Goal: Task Accomplishment & Management: Manage account settings

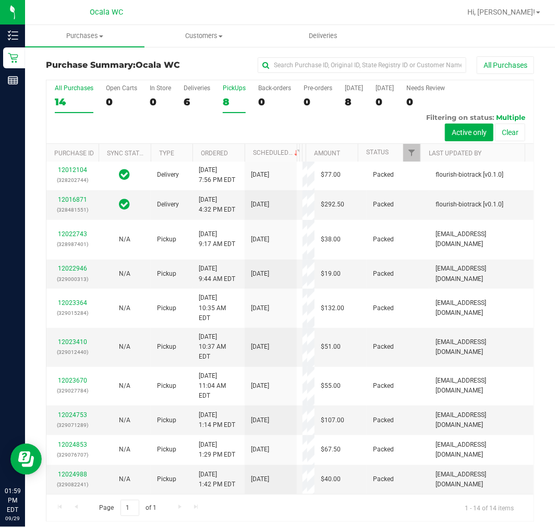
click at [232, 90] on div "PickUps" at bounding box center [234, 88] width 23 height 7
click at [0, 0] on input "PickUps 8" at bounding box center [0, 0] width 0 height 0
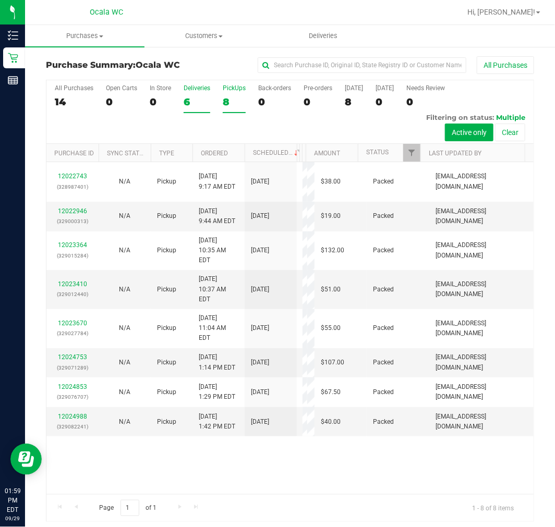
click at [195, 102] on div "6" at bounding box center [197, 102] width 27 height 12
click at [0, 0] on input "Deliveries 6" at bounding box center [0, 0] width 0 height 0
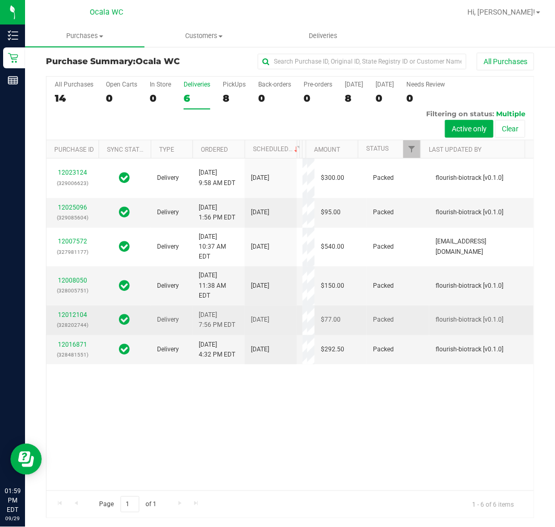
scroll to position [4, 0]
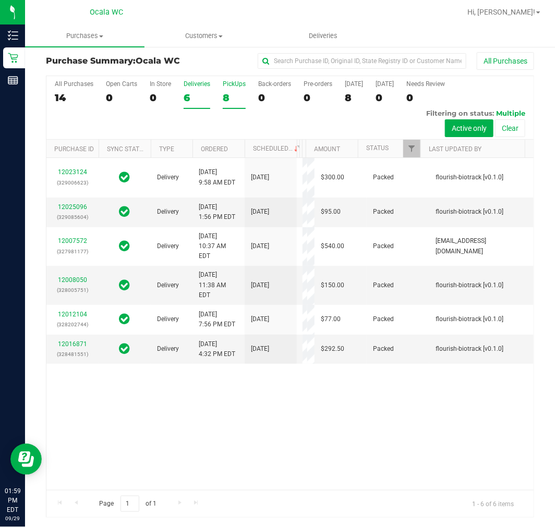
click at [238, 96] on div "8" at bounding box center [234, 98] width 23 height 12
click at [0, 0] on input "PickUps 8" at bounding box center [0, 0] width 0 height 0
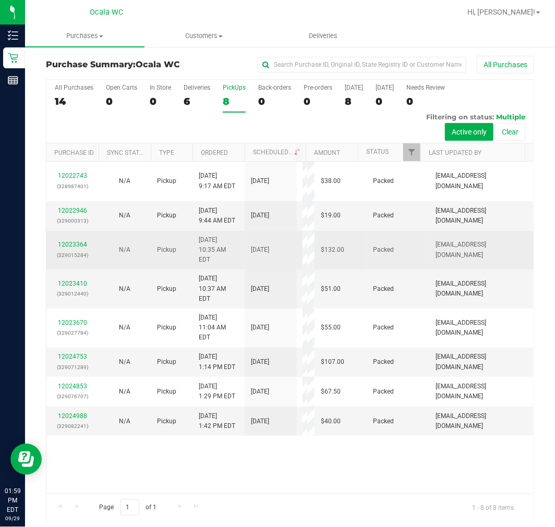
scroll to position [0, 0]
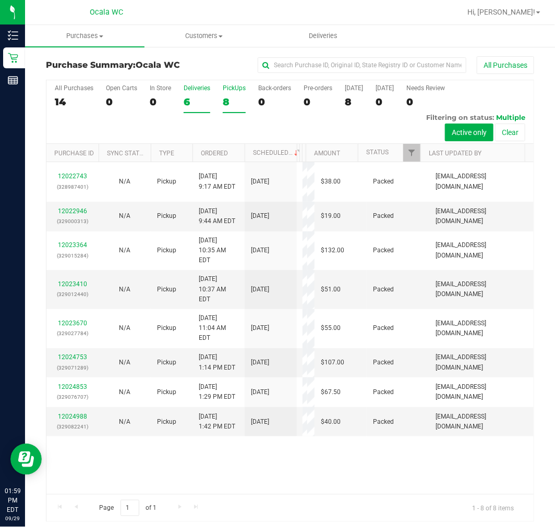
click at [203, 98] on div "6" at bounding box center [197, 102] width 27 height 12
click at [0, 0] on input "Deliveries 6" at bounding box center [0, 0] width 0 height 0
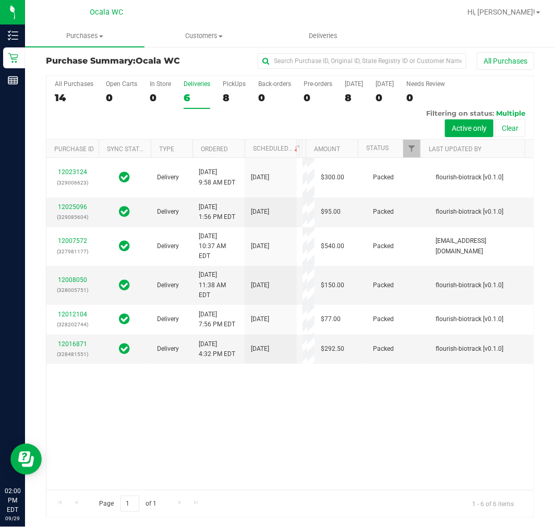
scroll to position [91, 0]
click at [227, 55] on div "All Purchases" at bounding box center [372, 61] width 326 height 18
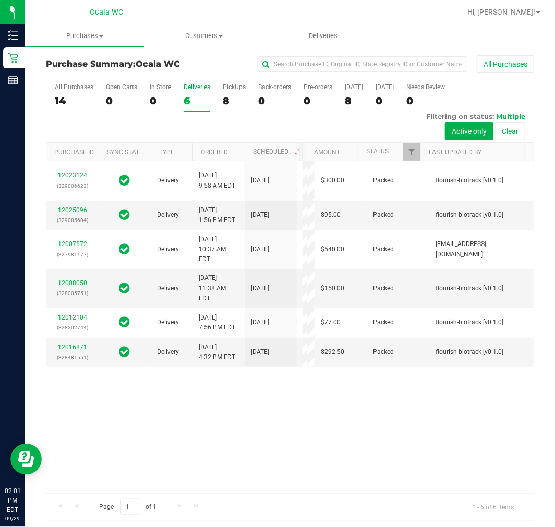
scroll to position [0, 0]
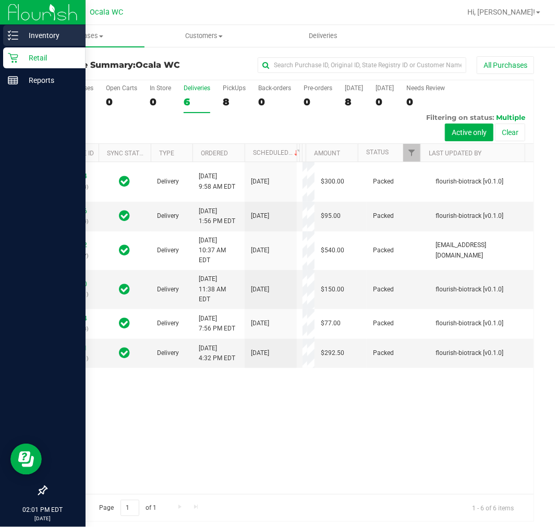
click at [25, 37] on p "Inventory" at bounding box center [49, 35] width 63 height 13
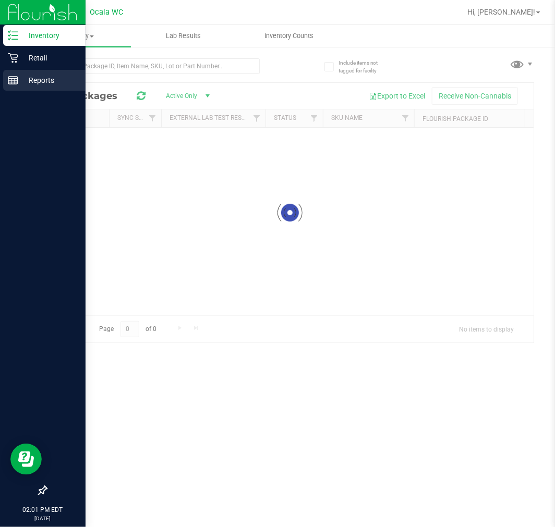
click at [41, 70] on div "Reports" at bounding box center [44, 80] width 82 height 21
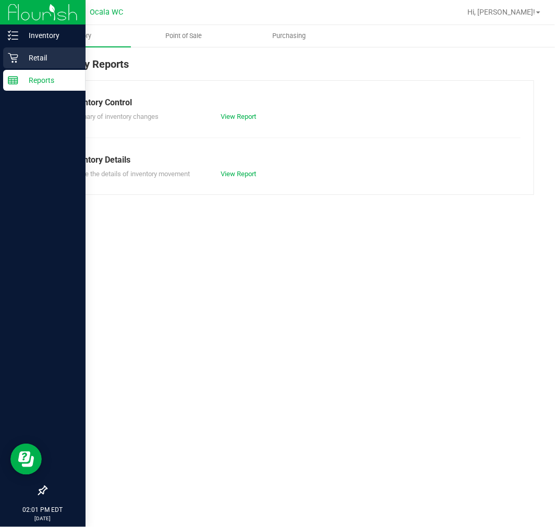
click at [52, 66] on div "Retail" at bounding box center [44, 57] width 82 height 21
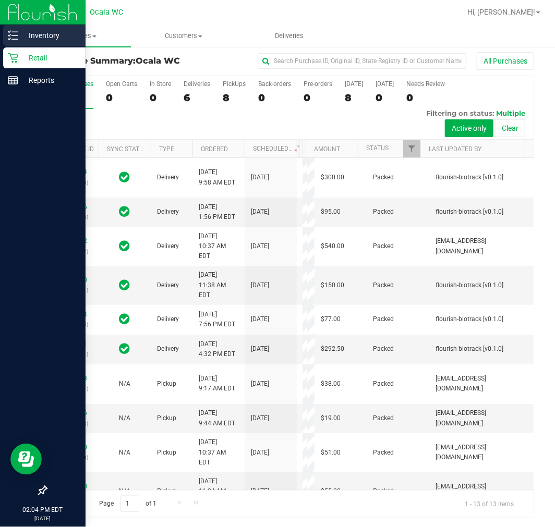
click at [53, 25] on div "Inventory" at bounding box center [44, 35] width 82 height 21
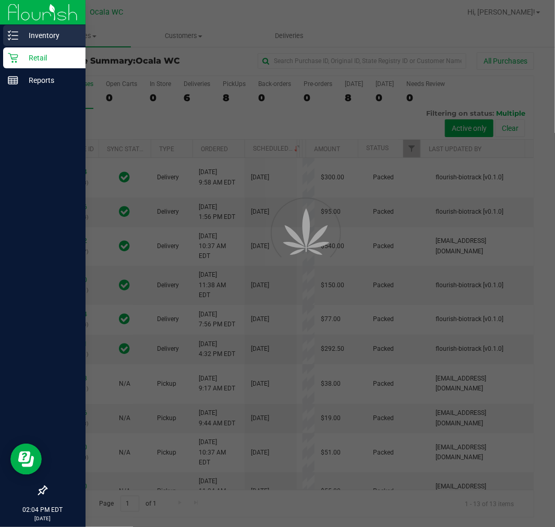
click at [45, 27] on div "Inventory" at bounding box center [44, 35] width 82 height 21
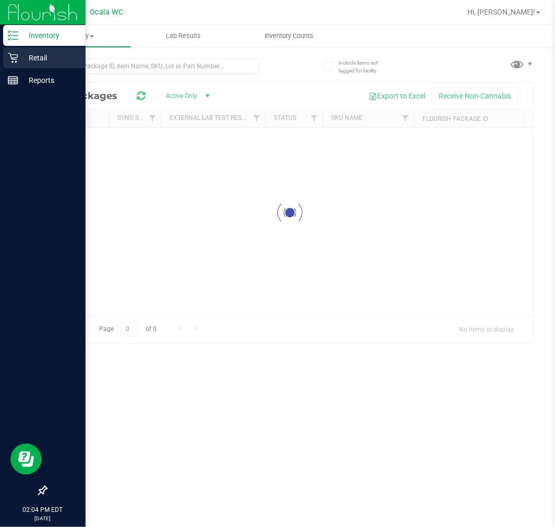
click at [43, 55] on p "Retail" at bounding box center [49, 58] width 63 height 13
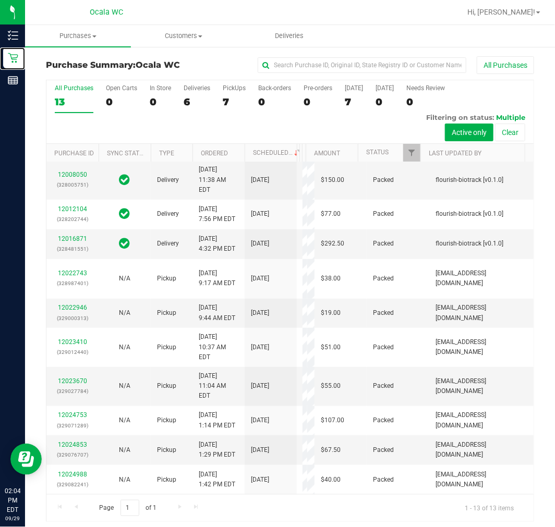
scroll to position [374, 0]
click at [186, 90] on div "Deliveries" at bounding box center [197, 88] width 27 height 7
click at [0, 0] on input "Deliveries 6" at bounding box center [0, 0] width 0 height 0
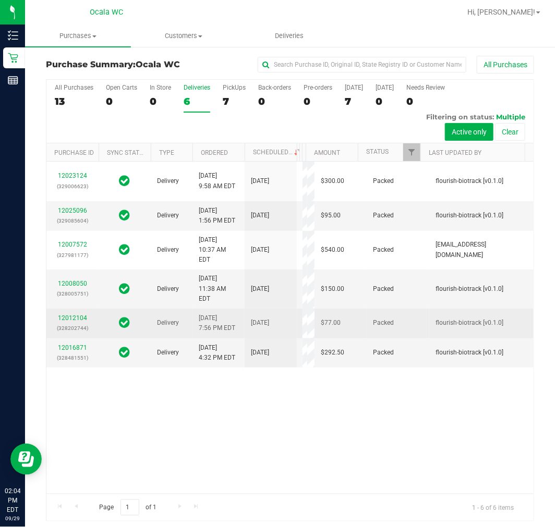
scroll to position [0, 0]
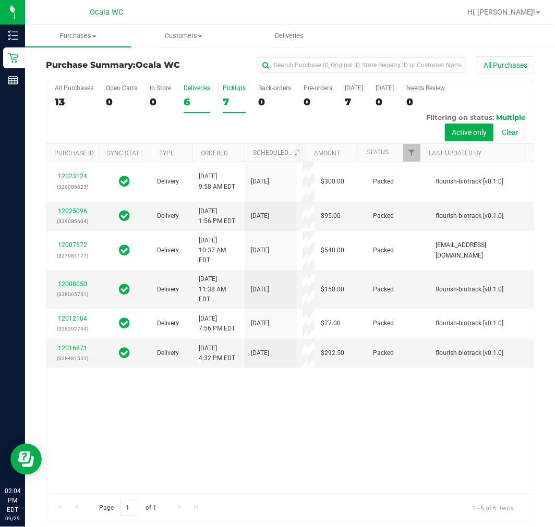
click at [240, 89] on div "PickUps" at bounding box center [234, 88] width 23 height 7
click at [0, 0] on input "PickUps 7" at bounding box center [0, 0] width 0 height 0
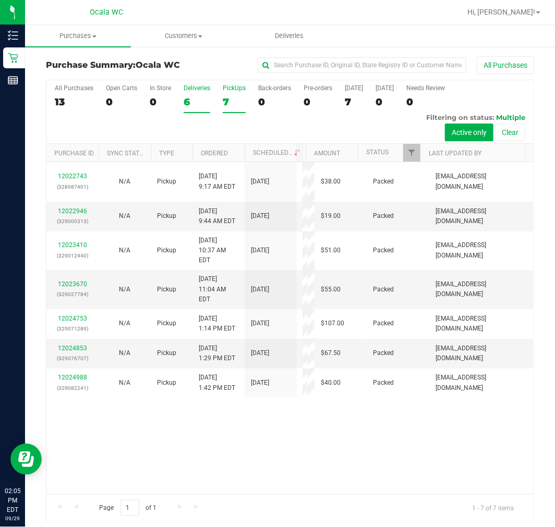
click at [201, 111] on label "Deliveries 6" at bounding box center [197, 99] width 27 height 29
click at [0, 0] on input "Deliveries 6" at bounding box center [0, 0] width 0 height 0
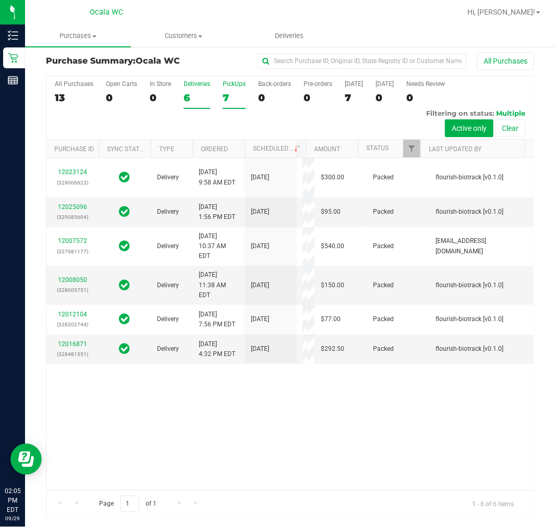
click at [228, 102] on div "7" at bounding box center [234, 98] width 23 height 12
click at [0, 0] on input "PickUps 7" at bounding box center [0, 0] width 0 height 0
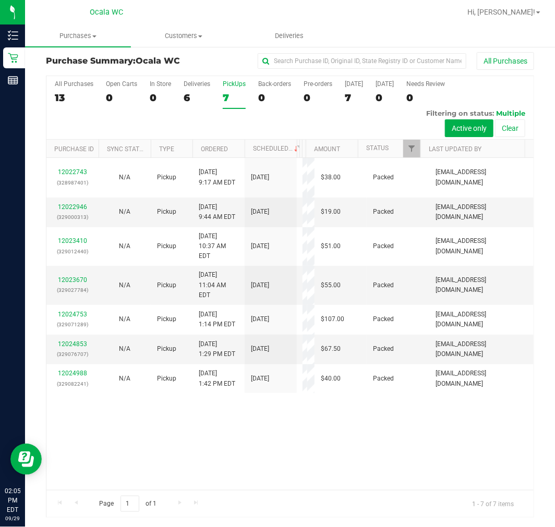
click at [194, 94] on div "6" at bounding box center [197, 98] width 27 height 12
click at [0, 0] on input "Deliveries 6" at bounding box center [0, 0] width 0 height 0
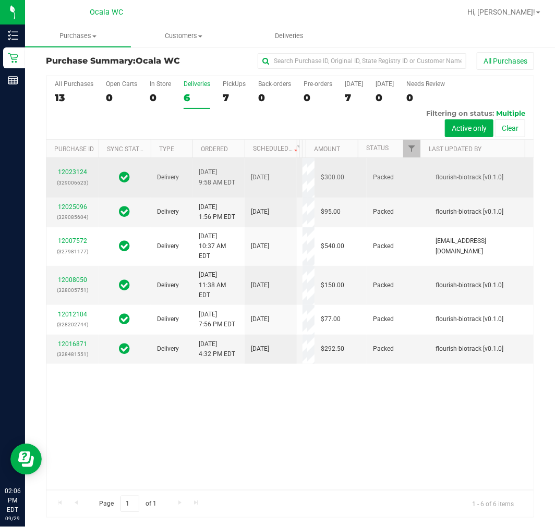
click at [398, 195] on td "Packed" at bounding box center [398, 178] width 63 height 40
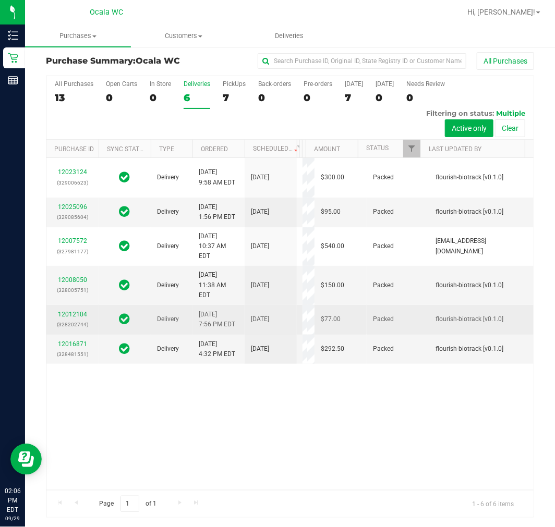
scroll to position [91, 0]
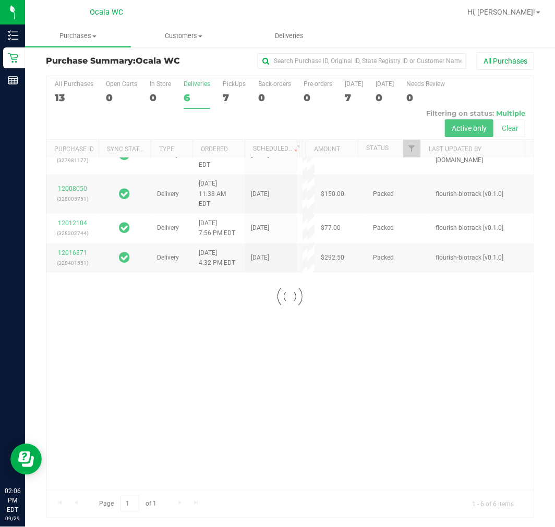
click at [228, 94] on div at bounding box center [289, 296] width 487 height 441
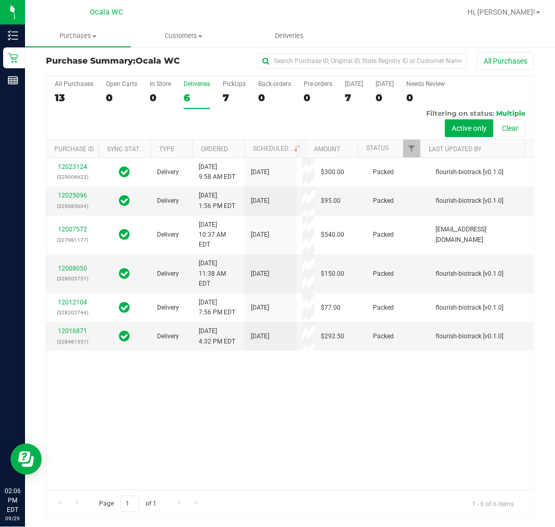
scroll to position [0, 0]
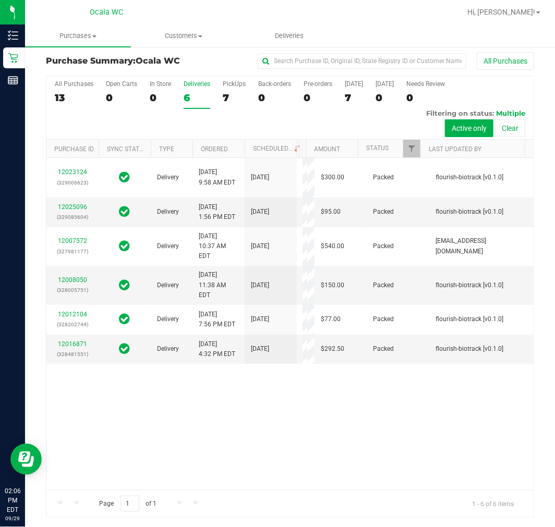
click at [228, 94] on div "7" at bounding box center [234, 98] width 23 height 12
click at [0, 0] on input "PickUps 7" at bounding box center [0, 0] width 0 height 0
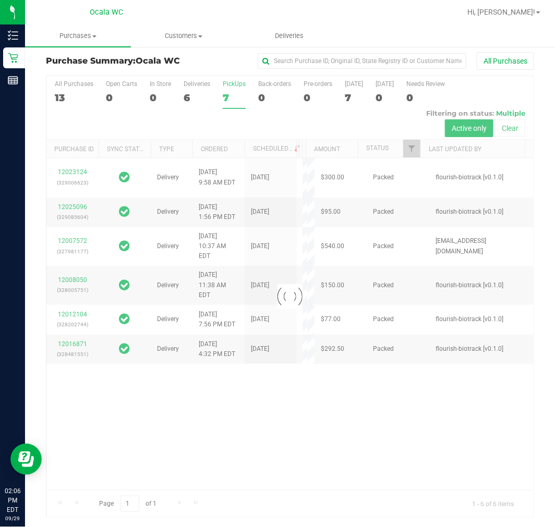
click at [228, 94] on div at bounding box center [289, 296] width 487 height 441
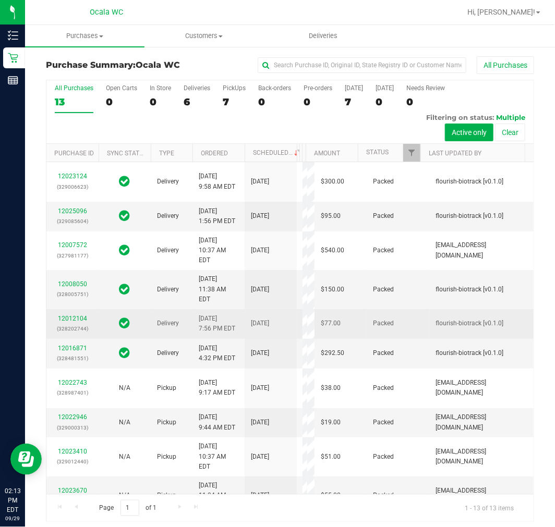
click at [282, 339] on td "[DATE]" at bounding box center [271, 324] width 52 height 30
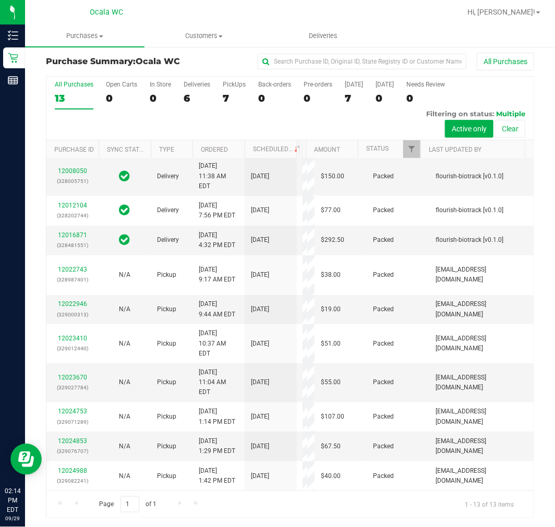
scroll to position [4, 0]
click at [273, 125] on div "All Purchases 13 Open Carts 0 In Store 0 Deliveries 6 PickUps 7 Back-orders 0 P…" at bounding box center [289, 108] width 487 height 64
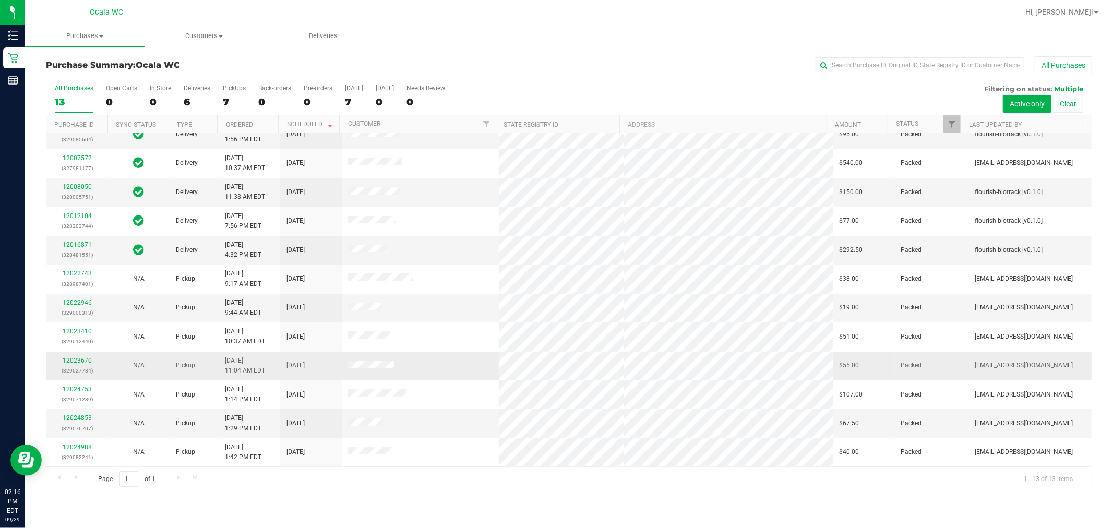
scroll to position [0, 0]
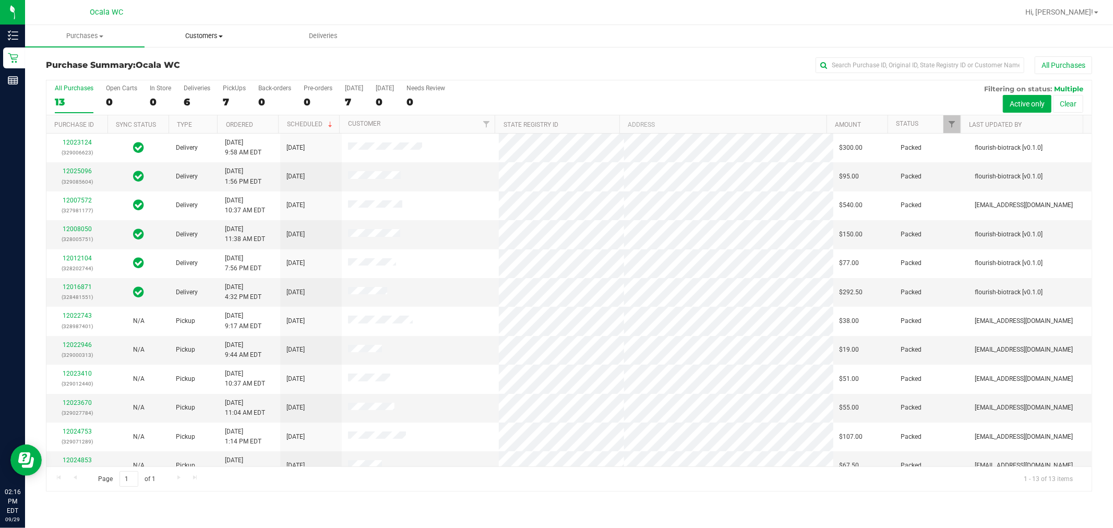
click at [212, 39] on span "Customers" at bounding box center [204, 35] width 118 height 9
click at [196, 57] on li "All customers" at bounding box center [204, 63] width 119 height 13
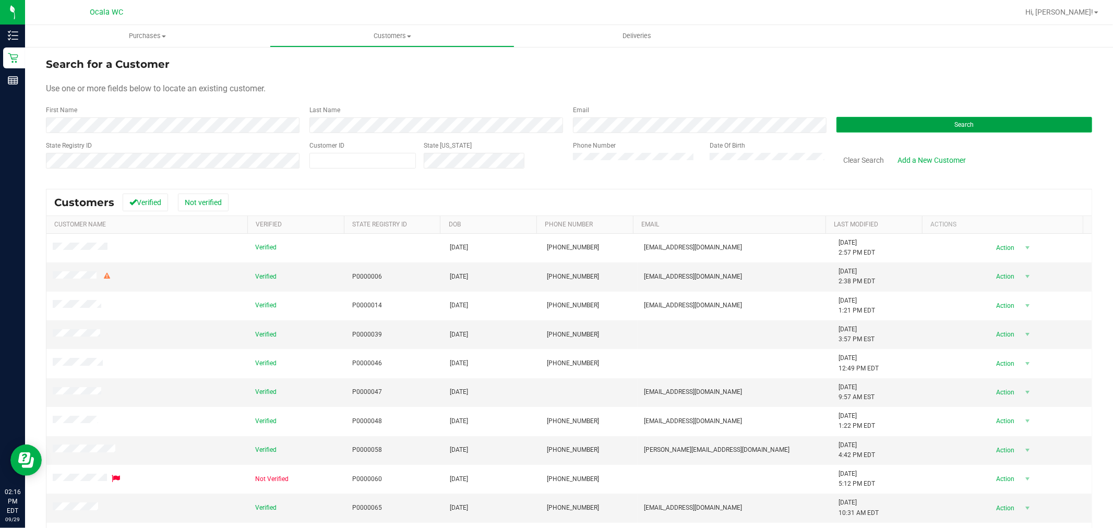
click at [555, 118] on button "Search" at bounding box center [964, 125] width 256 height 16
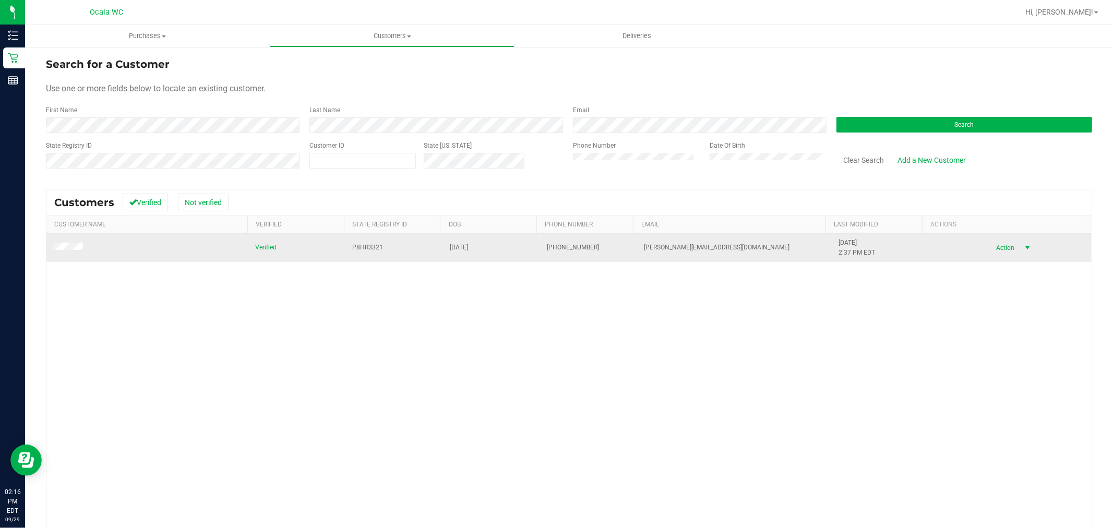
click at [555, 242] on span "Action" at bounding box center [1004, 247] width 34 height 15
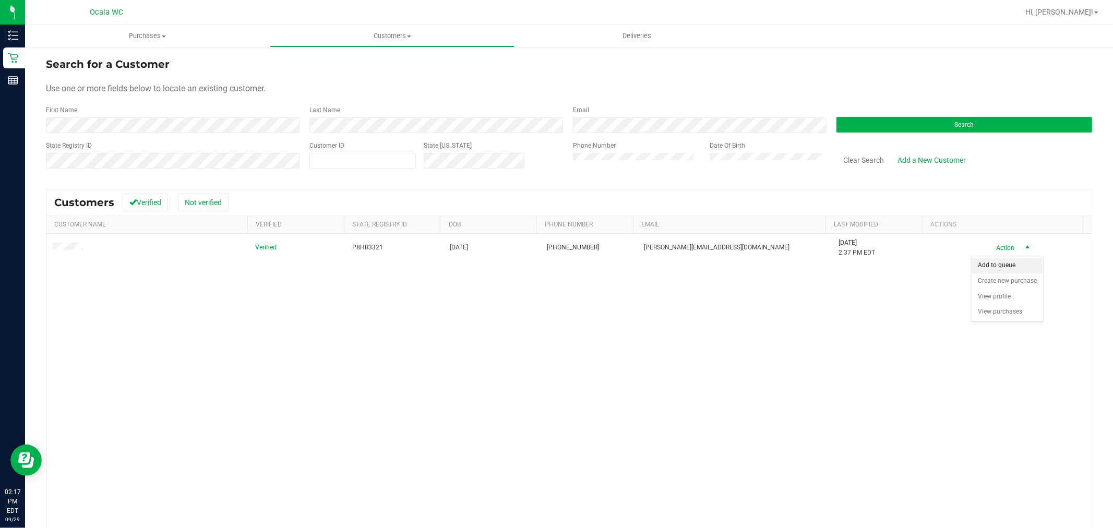
click at [555, 262] on li "Add to queue" at bounding box center [1006, 266] width 71 height 16
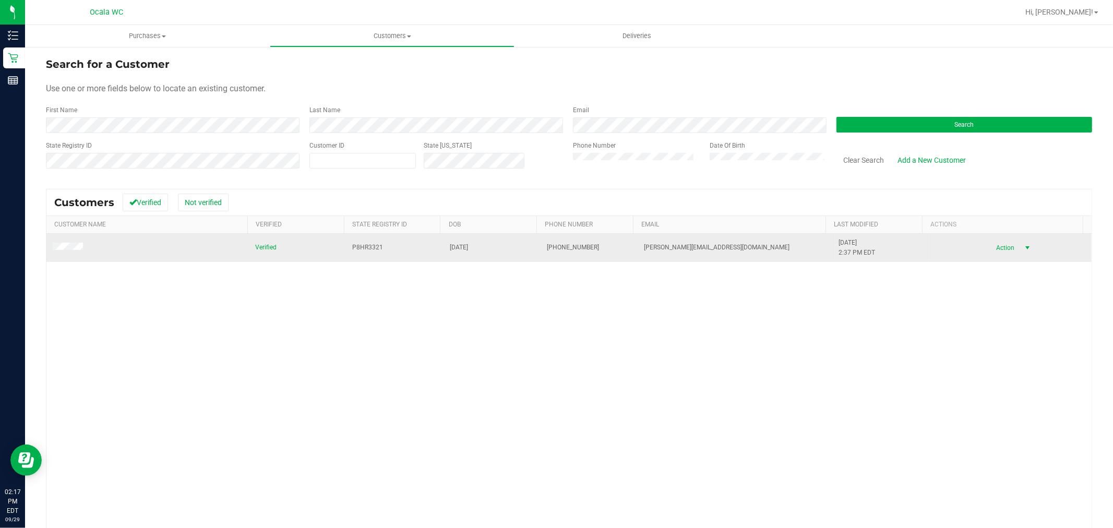
click at [555, 251] on span "select" at bounding box center [1027, 248] width 8 height 8
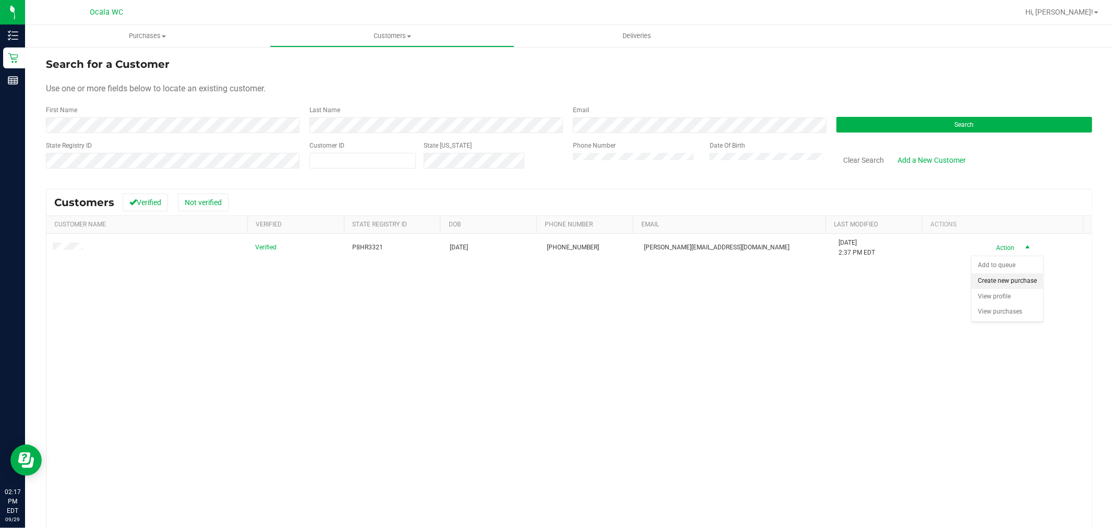
click at [555, 280] on li "Create new purchase" at bounding box center [1006, 281] width 71 height 16
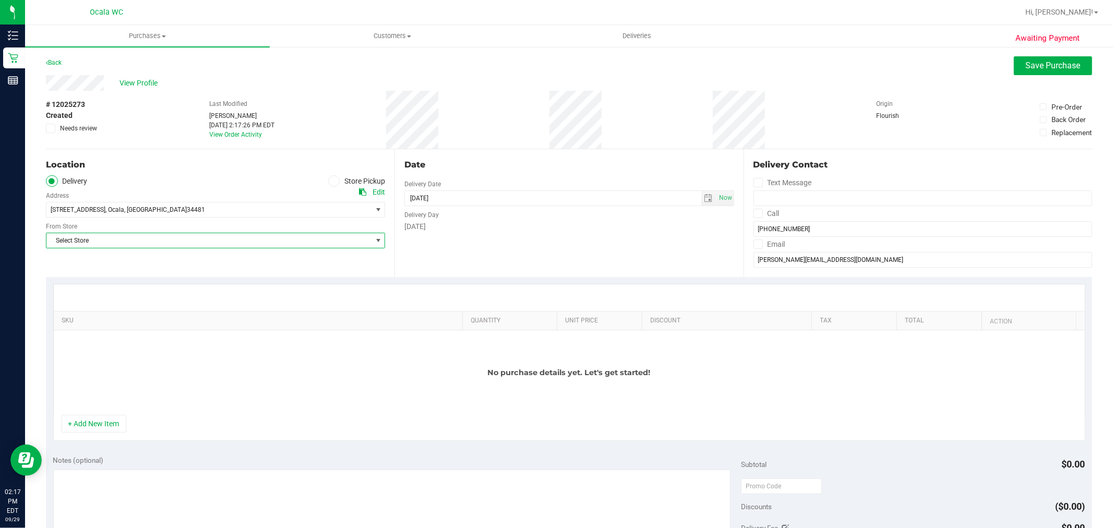
click at [218, 238] on span "Select Store" at bounding box center [208, 240] width 325 height 15
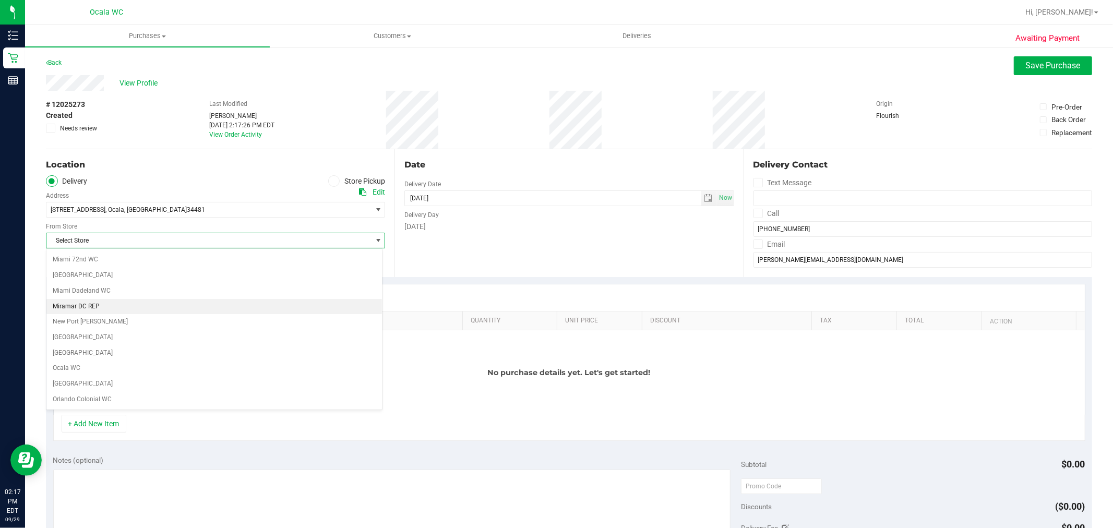
scroll to position [405, 0]
click at [85, 319] on li "Ocala WC" at bounding box center [213, 318] width 335 height 16
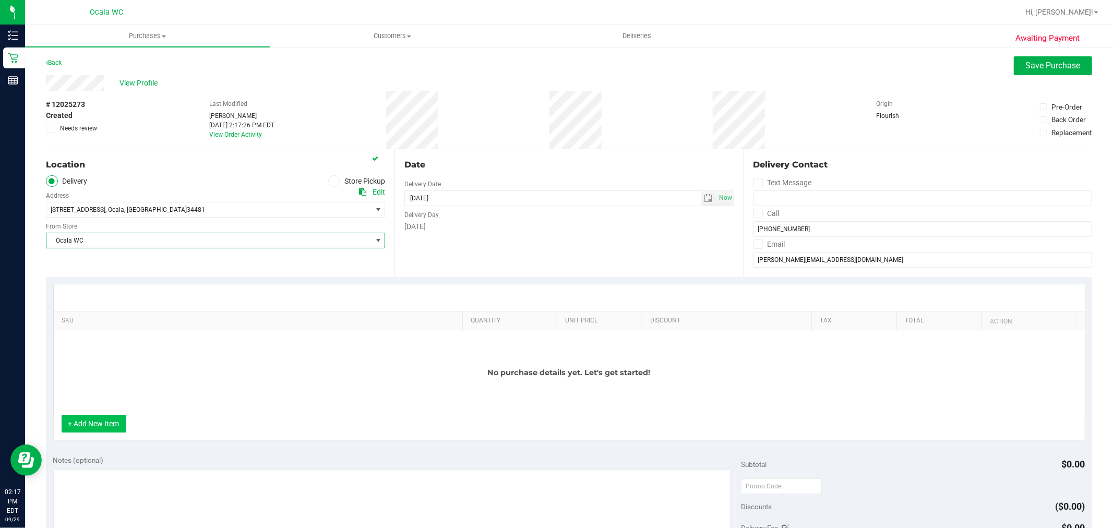
click at [100, 416] on button "+ Add New Item" at bounding box center [94, 424] width 65 height 18
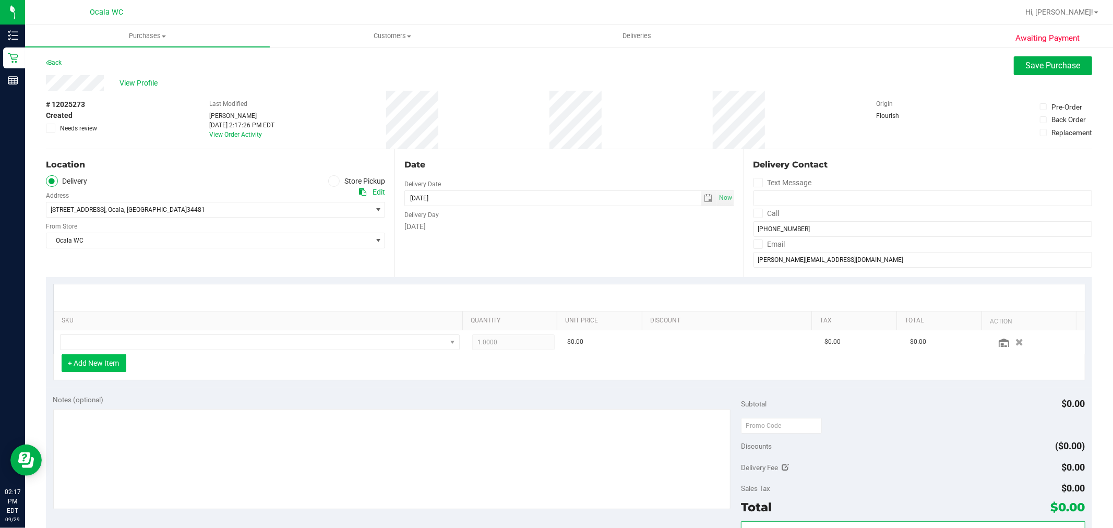
click at [117, 362] on button "+ Add New Item" at bounding box center [94, 363] width 65 height 18
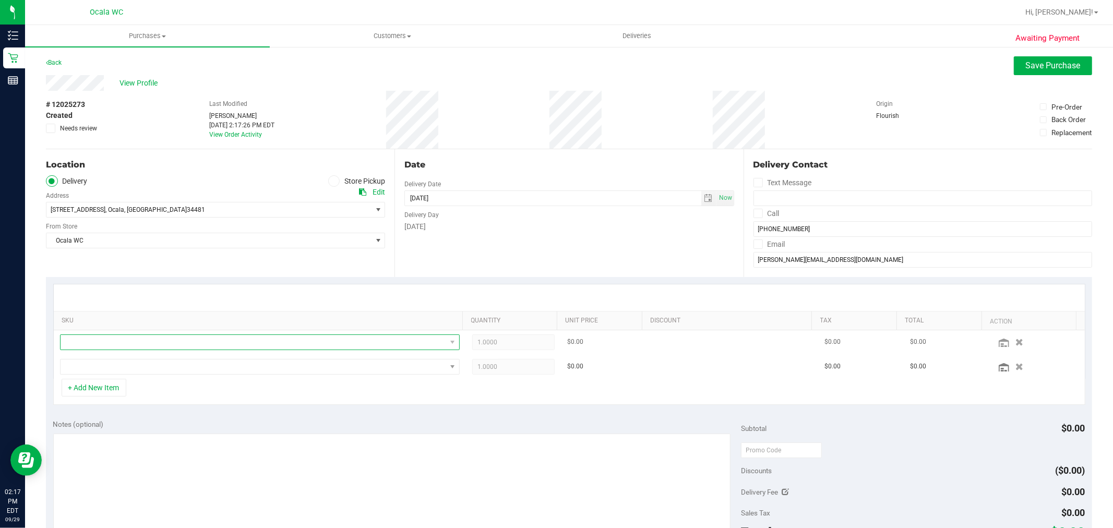
click at [121, 348] on span "NO DATA FOUND" at bounding box center [254, 342] width 386 height 15
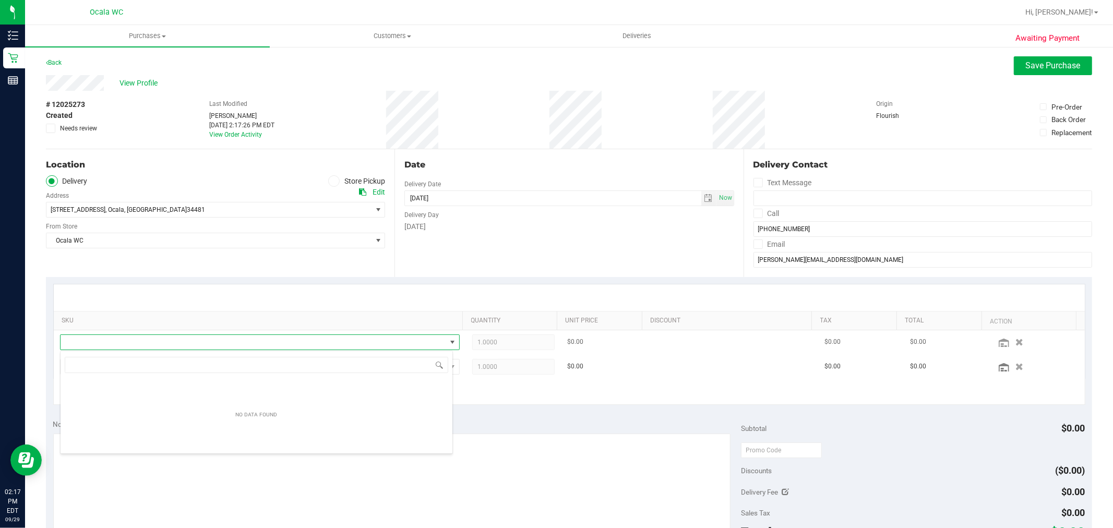
scroll to position [16, 389]
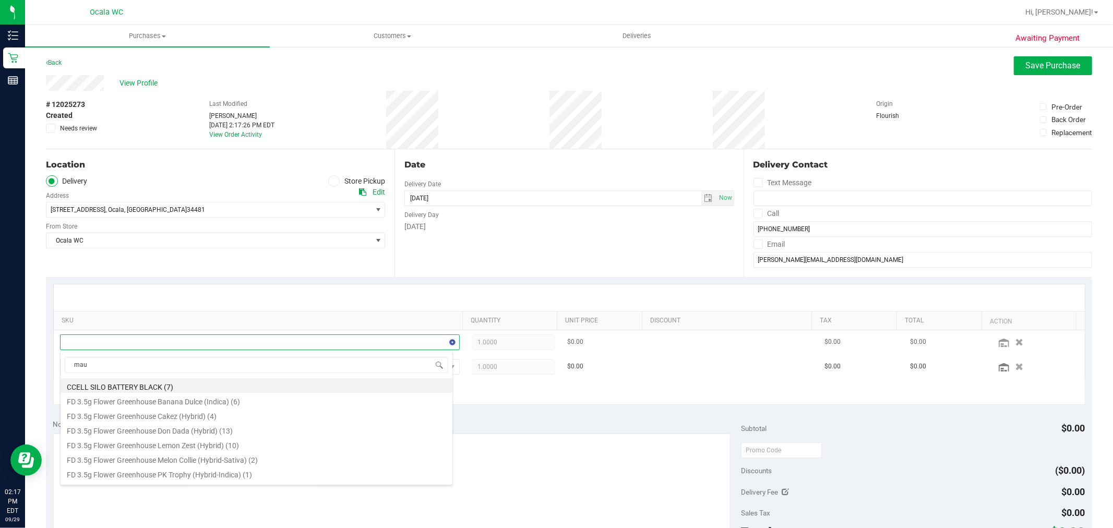
type input "maui"
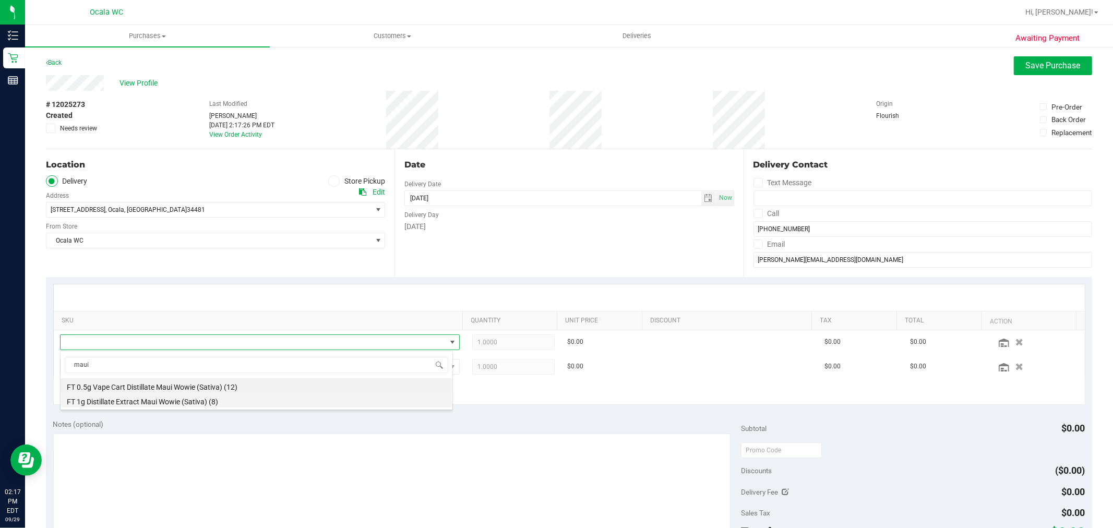
click at [152, 405] on li "FT 1g Distillate Extract Maui Wowie (Sativa) (8)" at bounding box center [257, 400] width 392 height 15
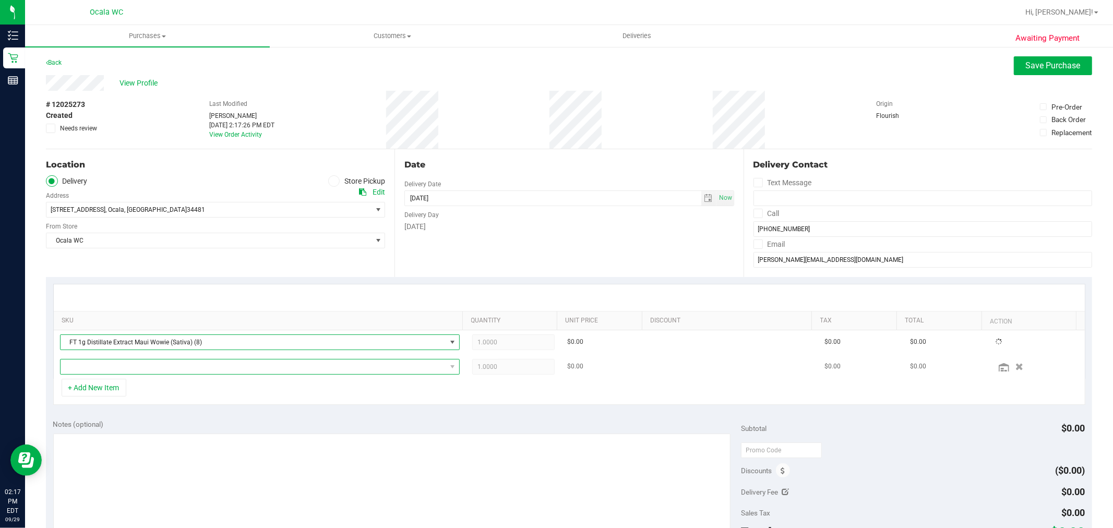
click at [160, 359] on span "NO DATA FOUND" at bounding box center [254, 366] width 386 height 15
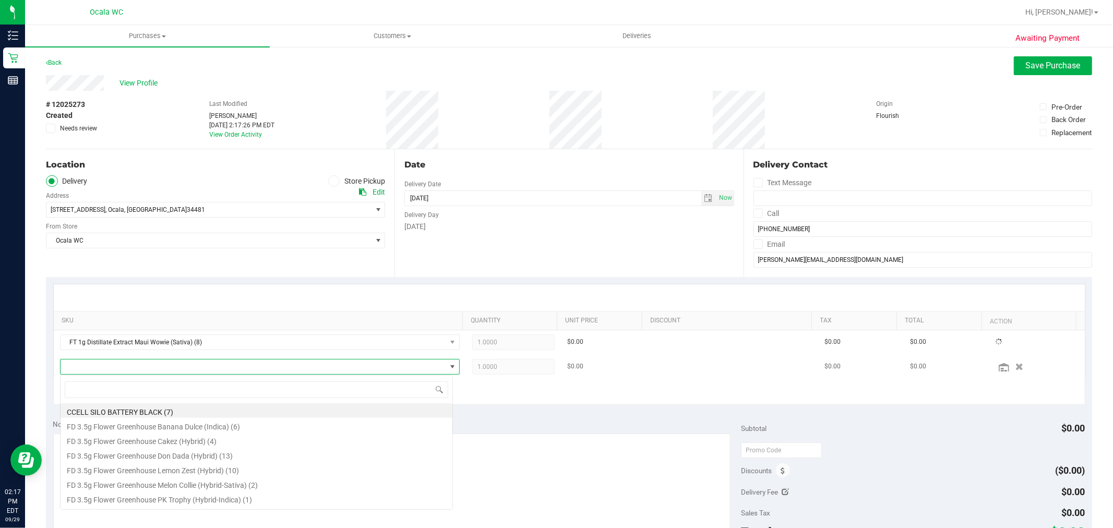
scroll to position [0, 0]
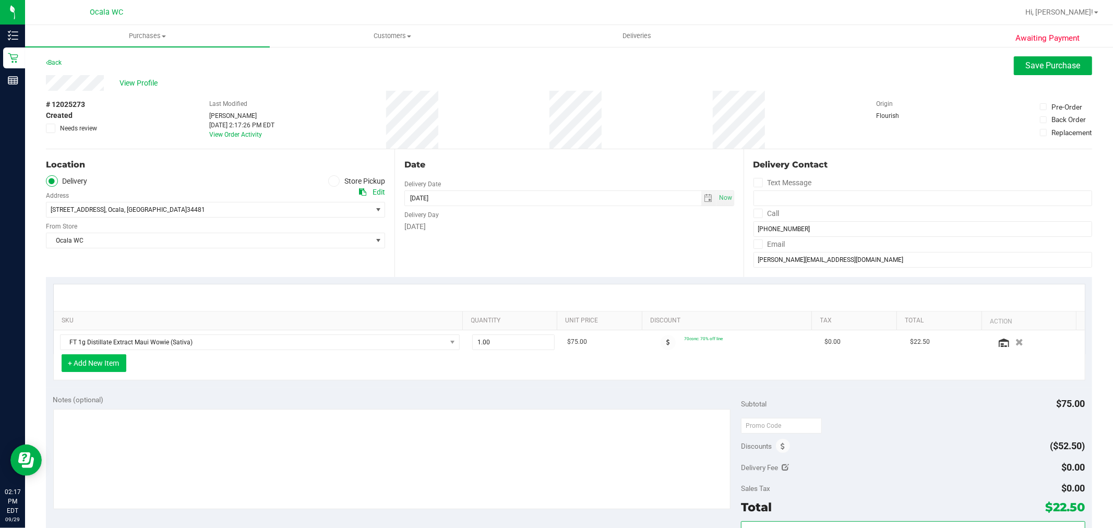
click at [111, 366] on button "+ Add New Item" at bounding box center [94, 363] width 65 height 18
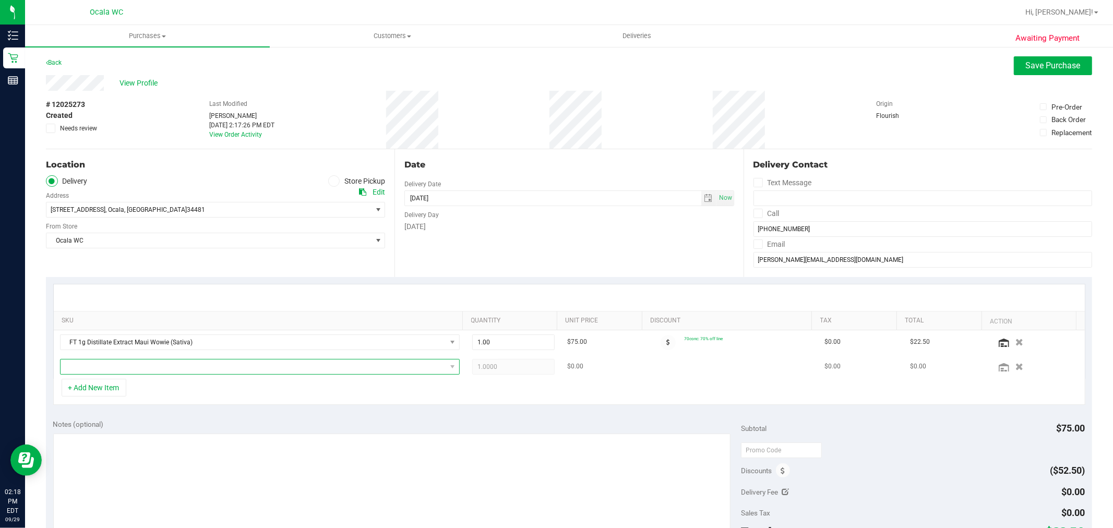
click at [110, 362] on span "NO DATA FOUND" at bounding box center [254, 366] width 386 height 15
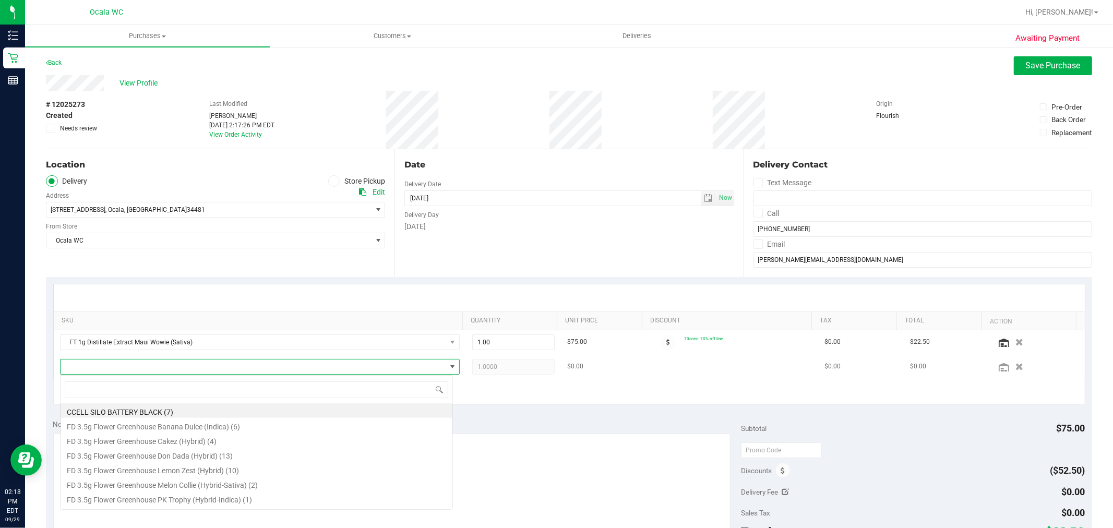
scroll to position [16, 389]
type input "aml"
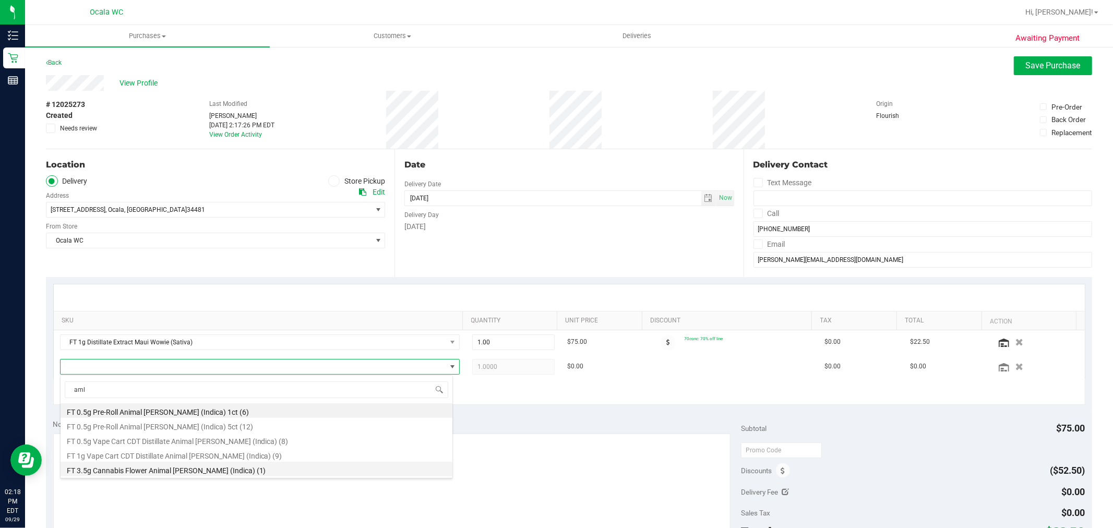
click at [169, 465] on li "FT 3.5g Cannabis Flower Animal Larry (Indica) (1)" at bounding box center [257, 469] width 392 height 15
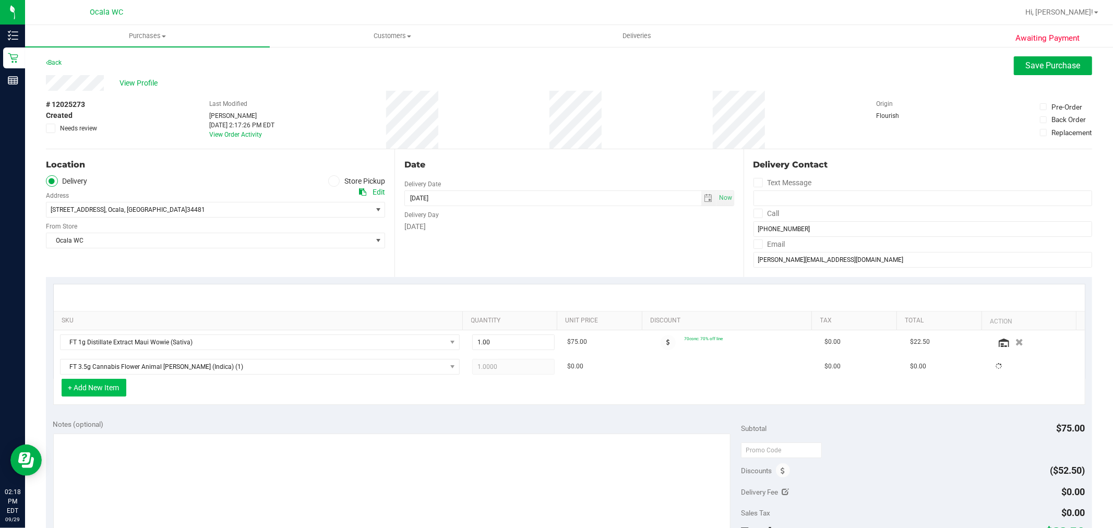
click at [115, 382] on button "+ Add New Item" at bounding box center [94, 388] width 65 height 18
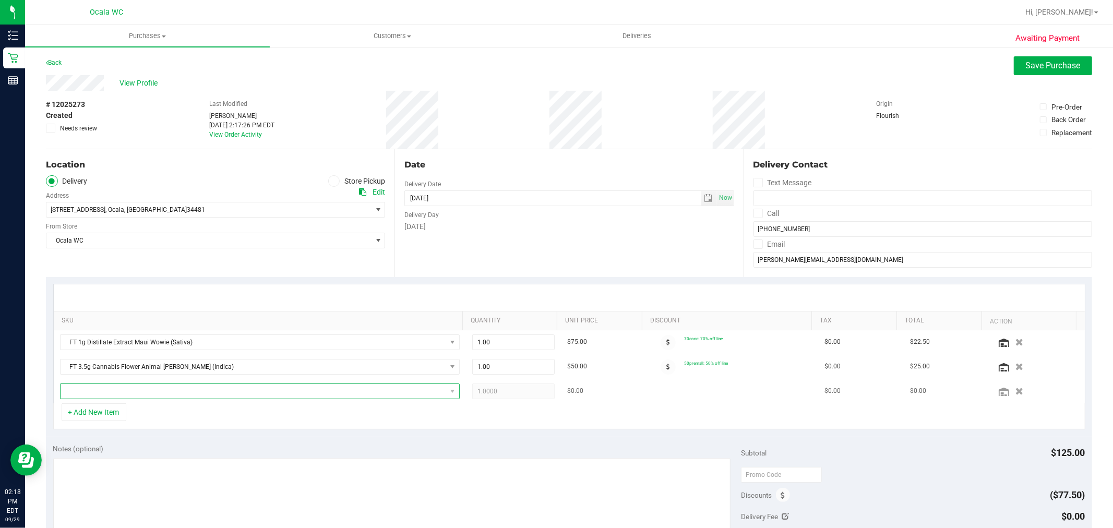
click at [116, 390] on span "NO DATA FOUND" at bounding box center [254, 391] width 386 height 15
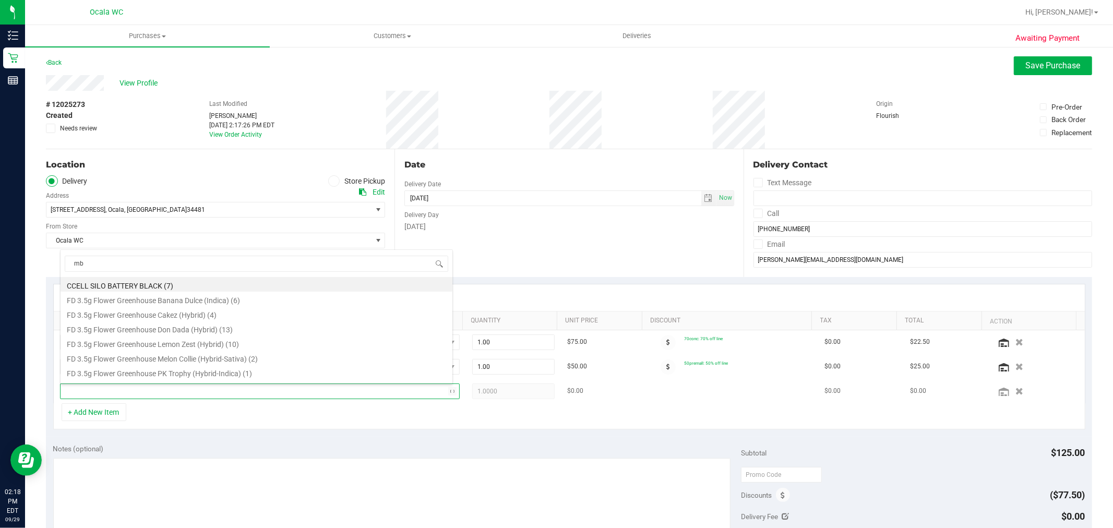
type input "mbl"
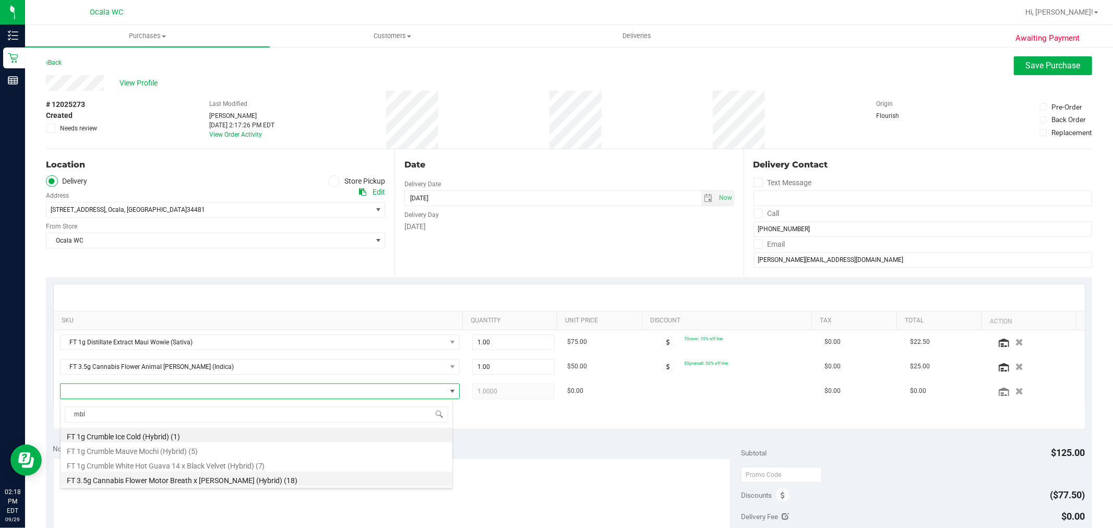
click at [176, 483] on li "FT 3.5g Cannabis Flower Motor Breath x Mike Larry (Hybrid) (18)" at bounding box center [257, 479] width 392 height 15
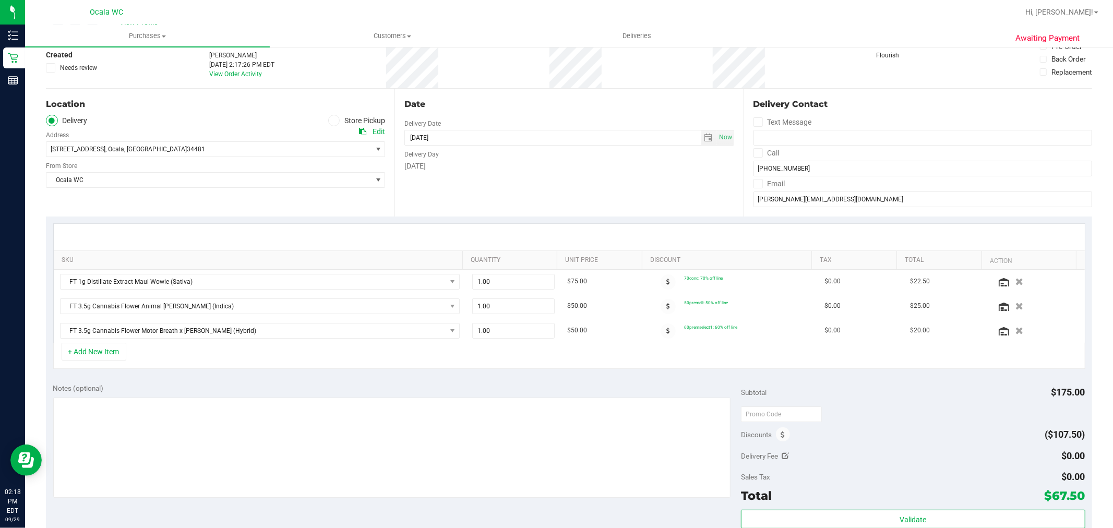
scroll to position [0, 0]
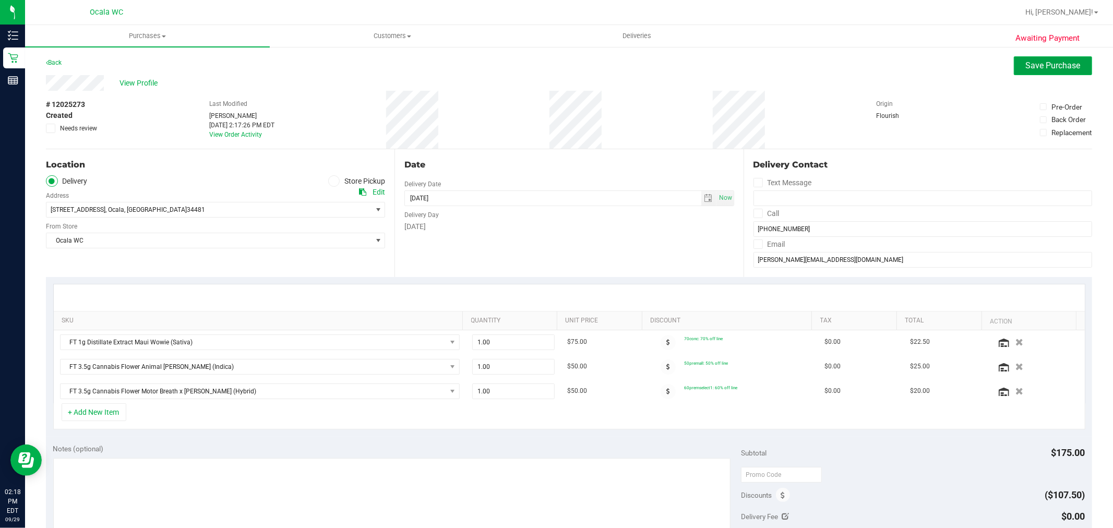
click at [555, 66] on span "Save Purchase" at bounding box center [1053, 66] width 55 height 10
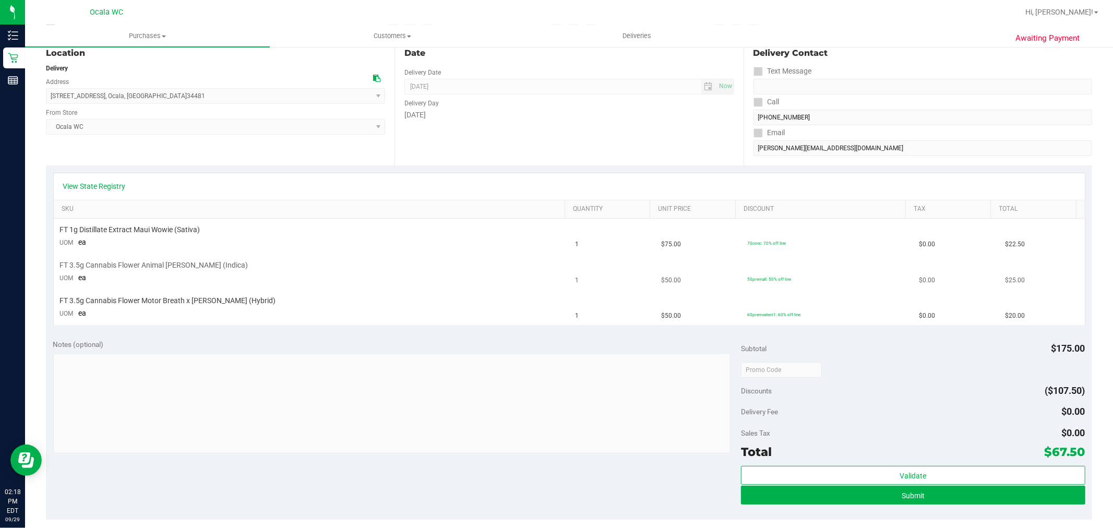
scroll to position [290, 0]
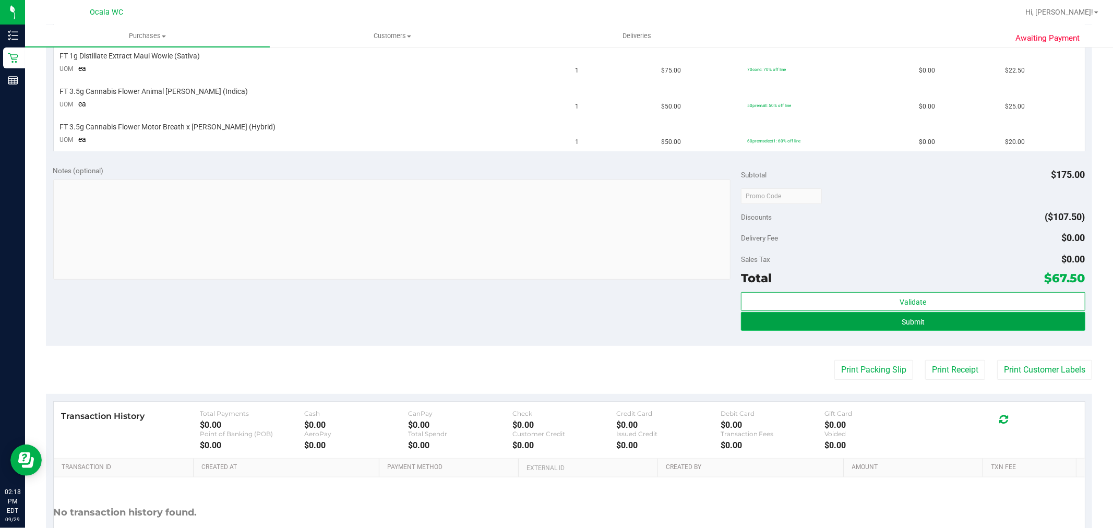
click at [555, 314] on button "Submit" at bounding box center [913, 321] width 344 height 19
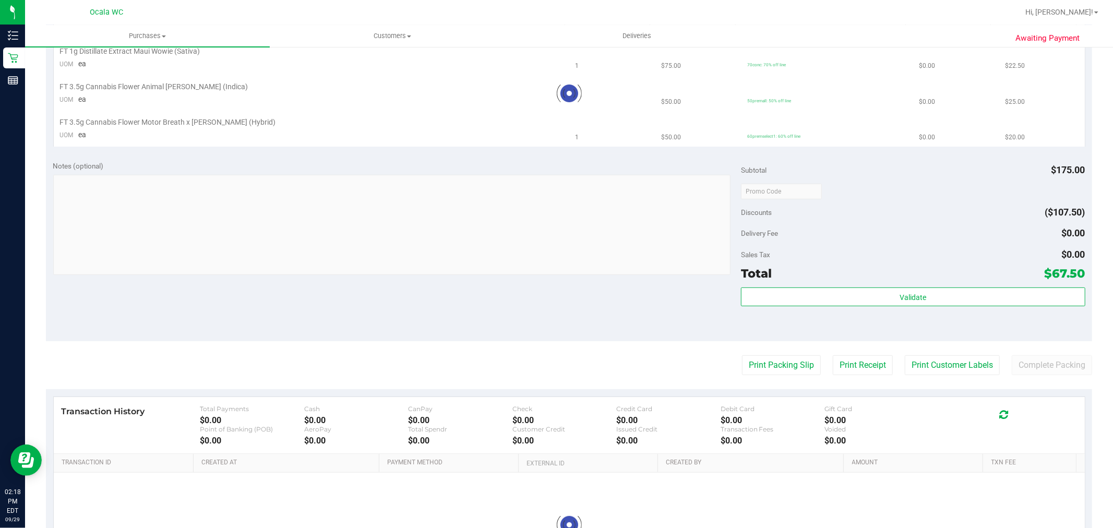
scroll to position [0, 0]
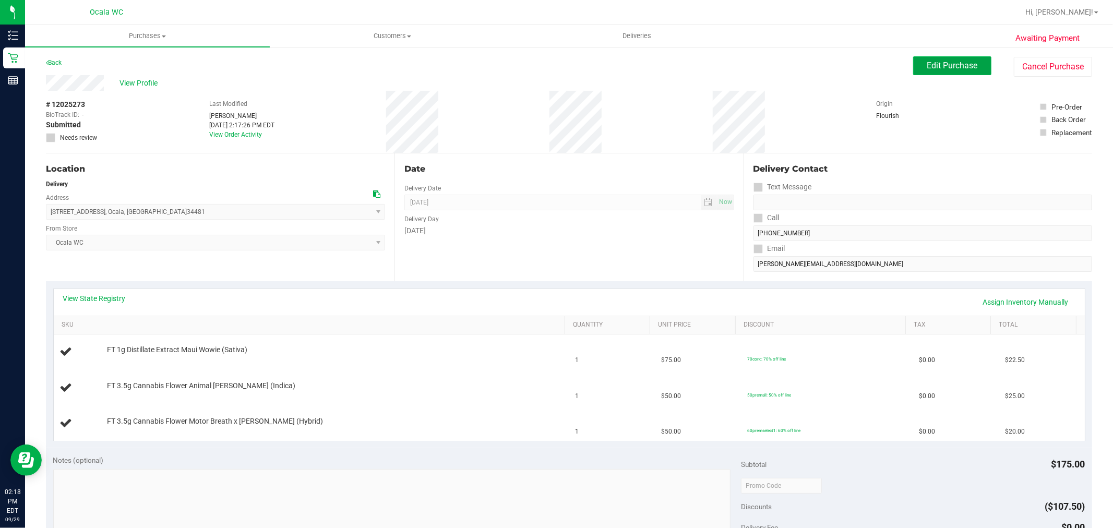
click at [555, 70] on span "Edit Purchase" at bounding box center [952, 66] width 51 height 10
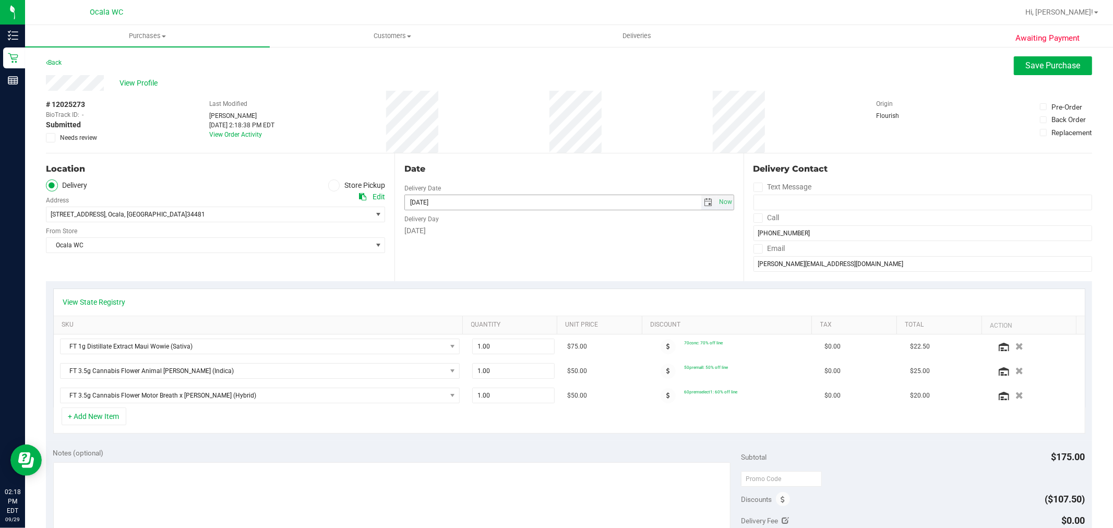
click at [555, 203] on span "select" at bounding box center [708, 202] width 8 height 8
click at [488, 322] on link "3" at bounding box center [487, 324] width 15 height 16
type input "10/03/2025"
click at [555, 63] on span "Save Purchase" at bounding box center [1053, 66] width 55 height 10
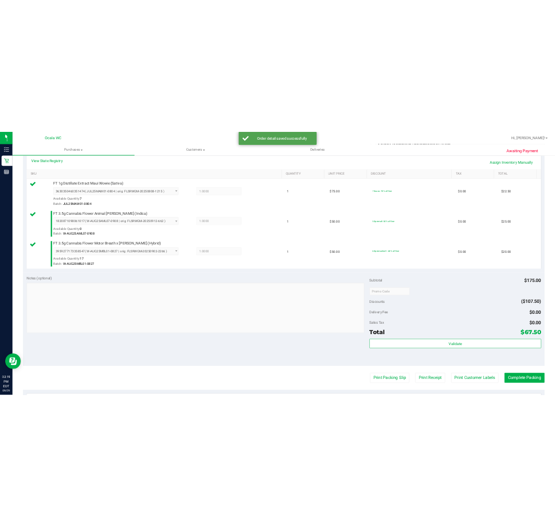
scroll to position [290, 0]
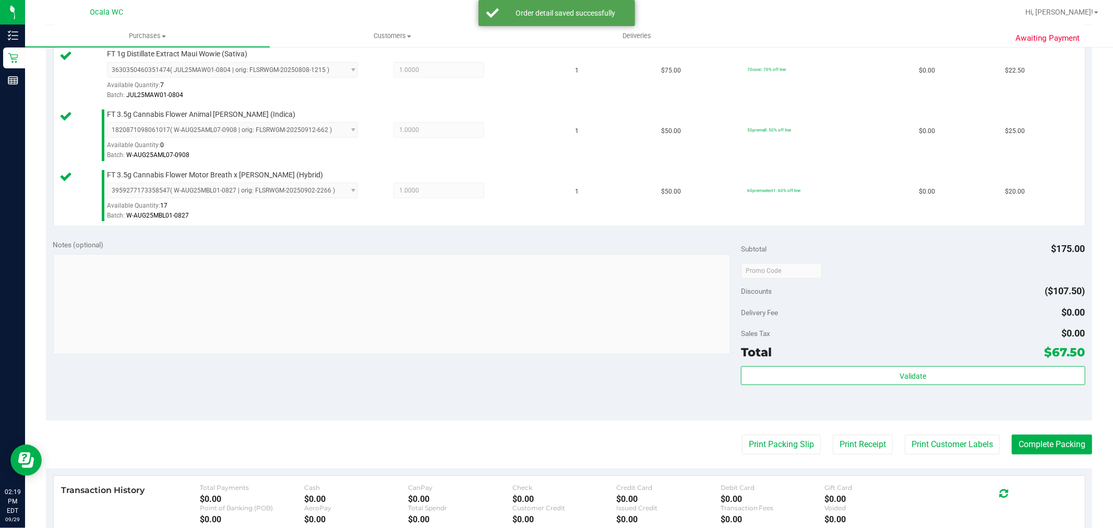
click at [555, 388] on div "Validate" at bounding box center [913, 389] width 344 height 47
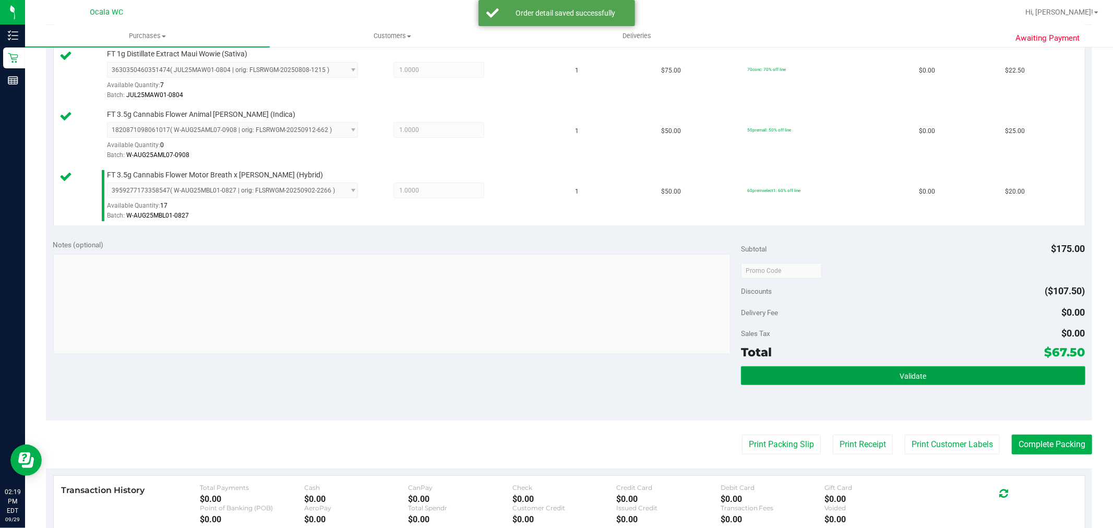
click at [555, 373] on button "Validate" at bounding box center [913, 375] width 344 height 19
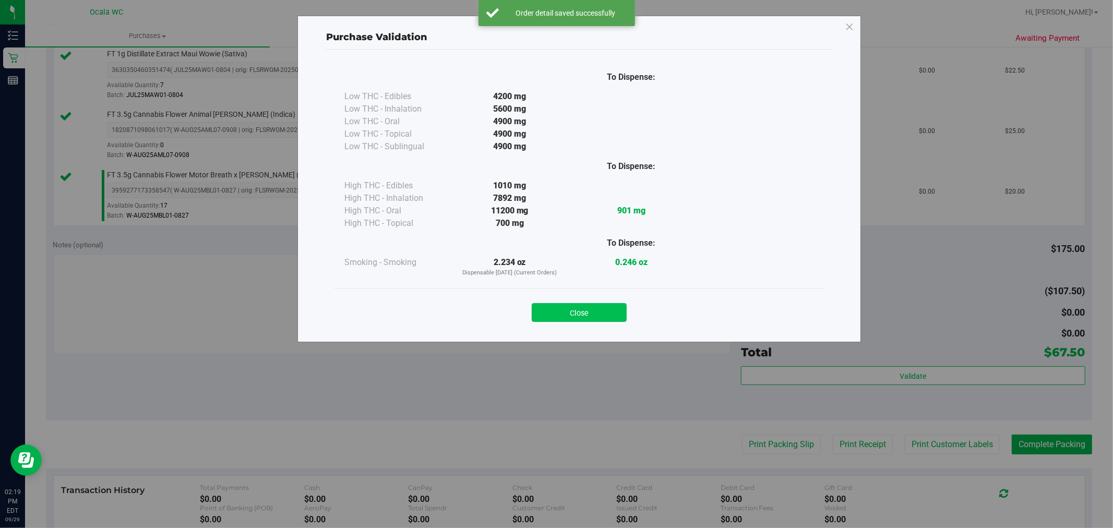
click at [555, 318] on button "Close" at bounding box center [579, 312] width 95 height 19
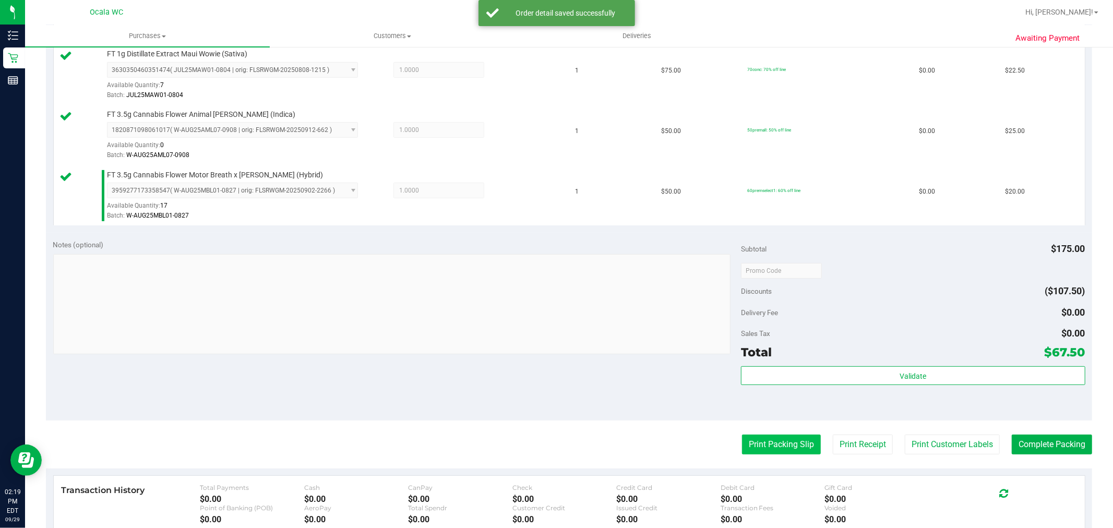
click at [555, 435] on button "Print Packing Slip" at bounding box center [781, 445] width 79 height 20
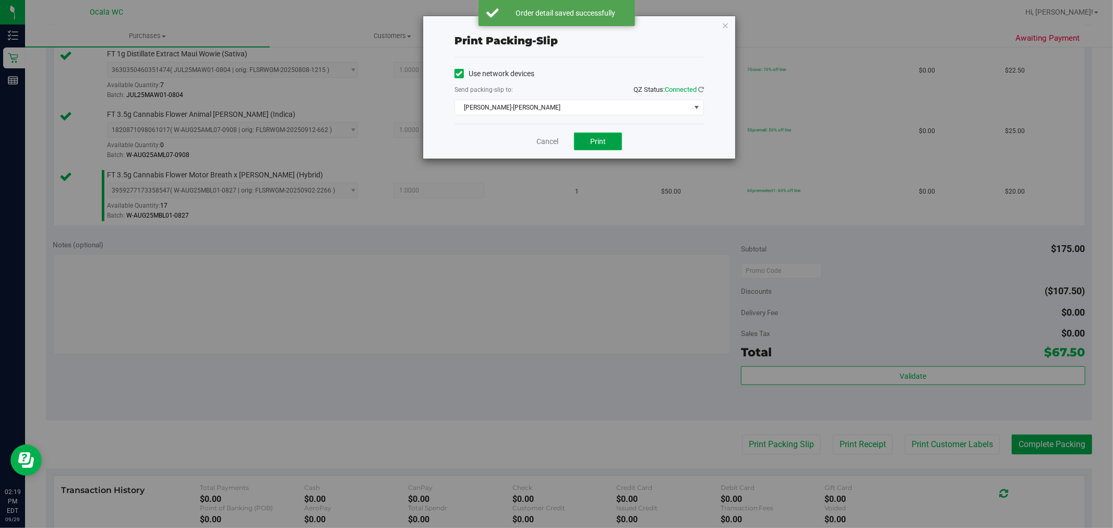
click at [555, 138] on span "Print" at bounding box center [598, 141] width 16 height 8
click at [555, 23] on icon "button" at bounding box center [724, 25] width 7 height 13
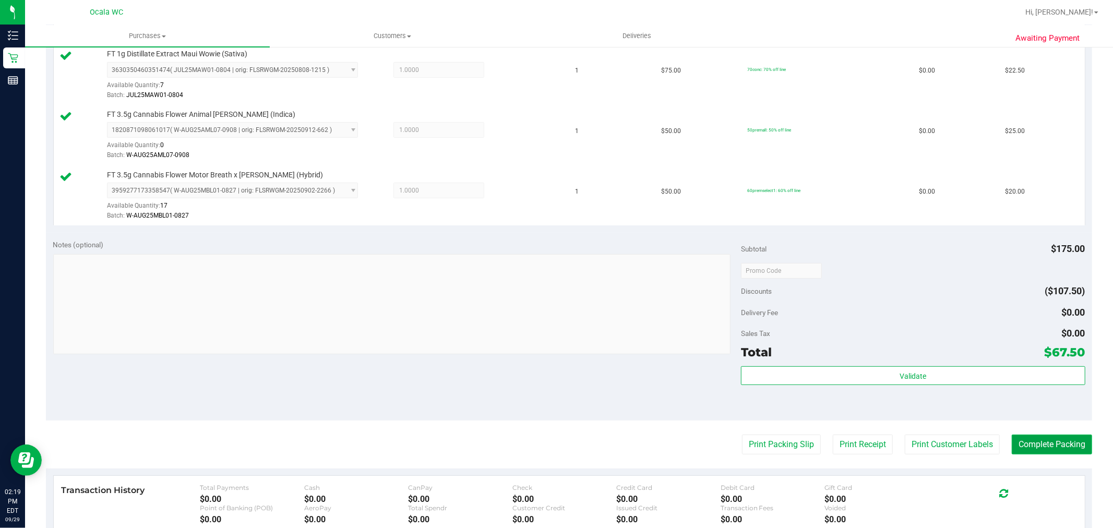
click at [555, 441] on button "Complete Packing" at bounding box center [1052, 445] width 80 height 20
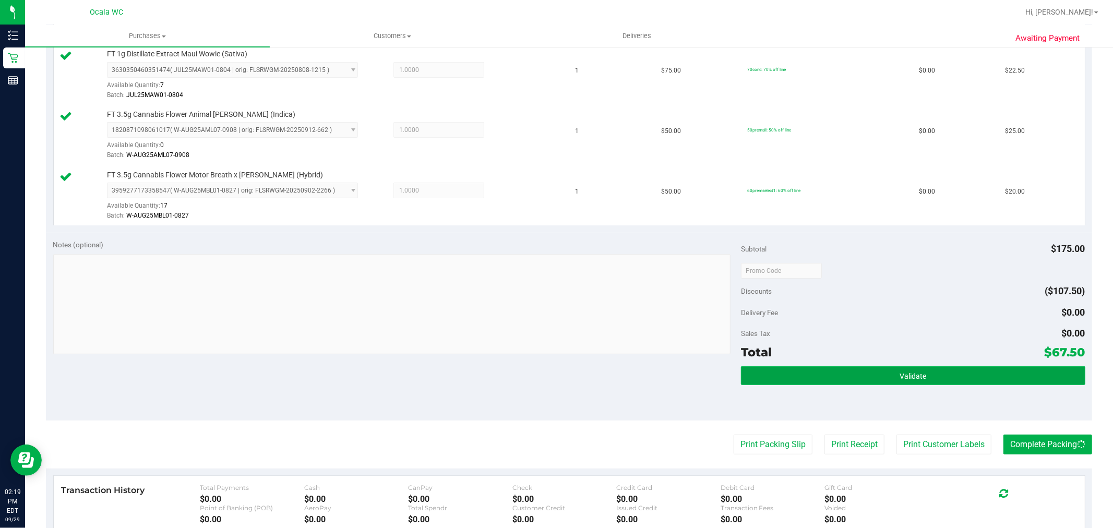
click at [555, 381] on button "Validate" at bounding box center [913, 375] width 344 height 19
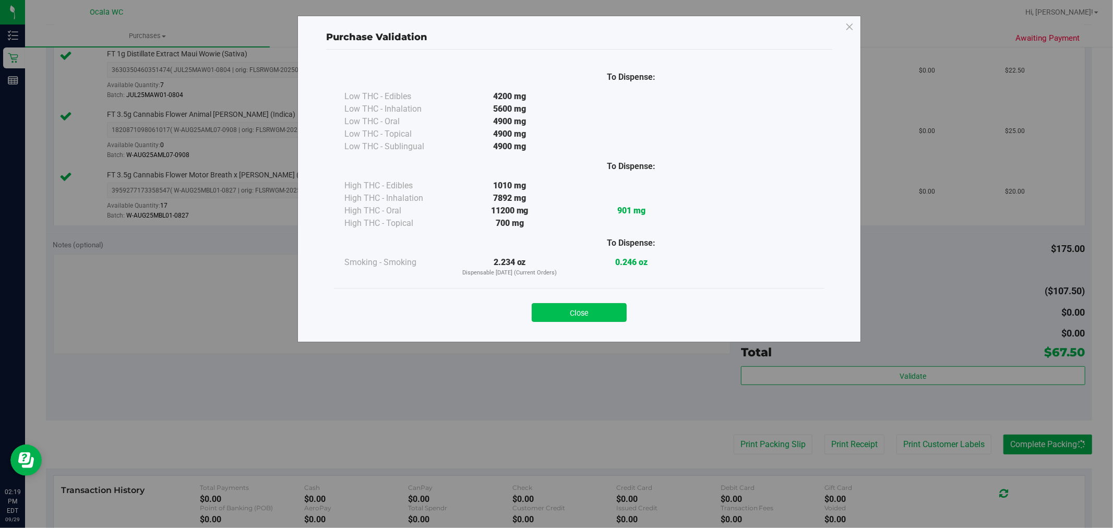
click at [555, 317] on button "Close" at bounding box center [579, 312] width 95 height 19
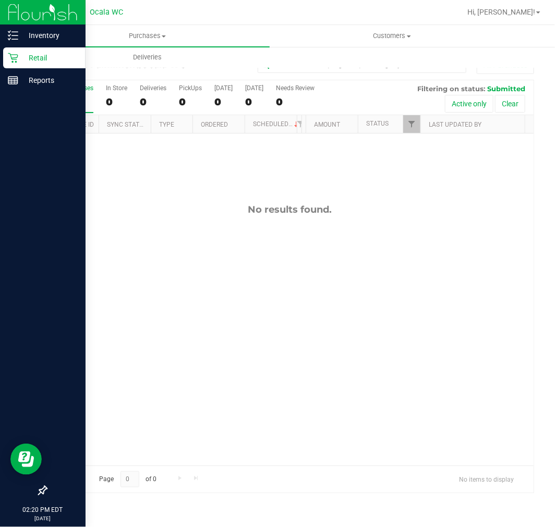
click at [14, 23] on img at bounding box center [43, 12] width 70 height 25
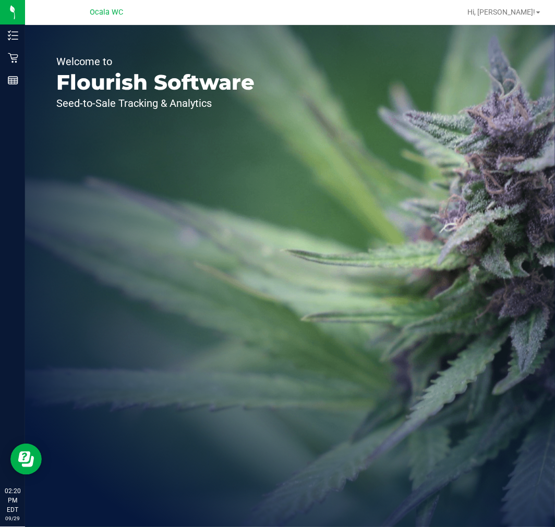
click at [33, 31] on div "Welcome to Flourish Software Seed-to-Sale Tracking & Analytics" at bounding box center [155, 276] width 261 height 502
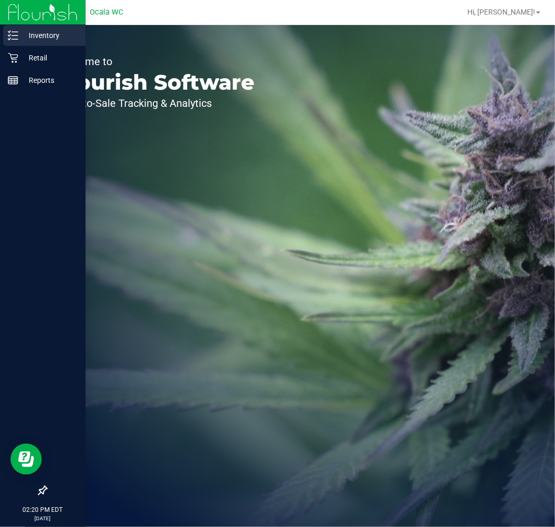
click at [15, 25] on div "Inventory" at bounding box center [44, 35] width 82 height 21
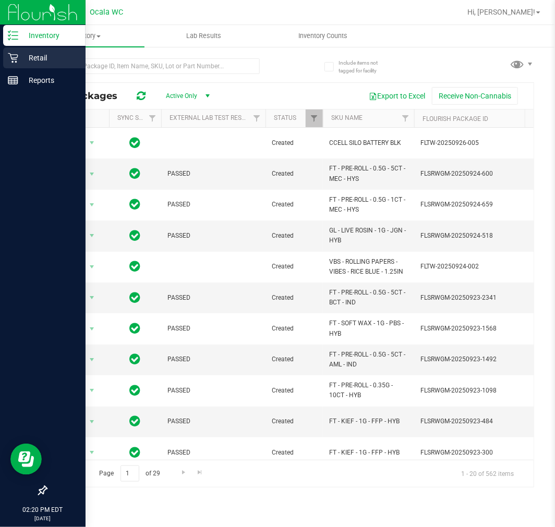
click at [18, 58] on p "Retail" at bounding box center [49, 58] width 63 height 13
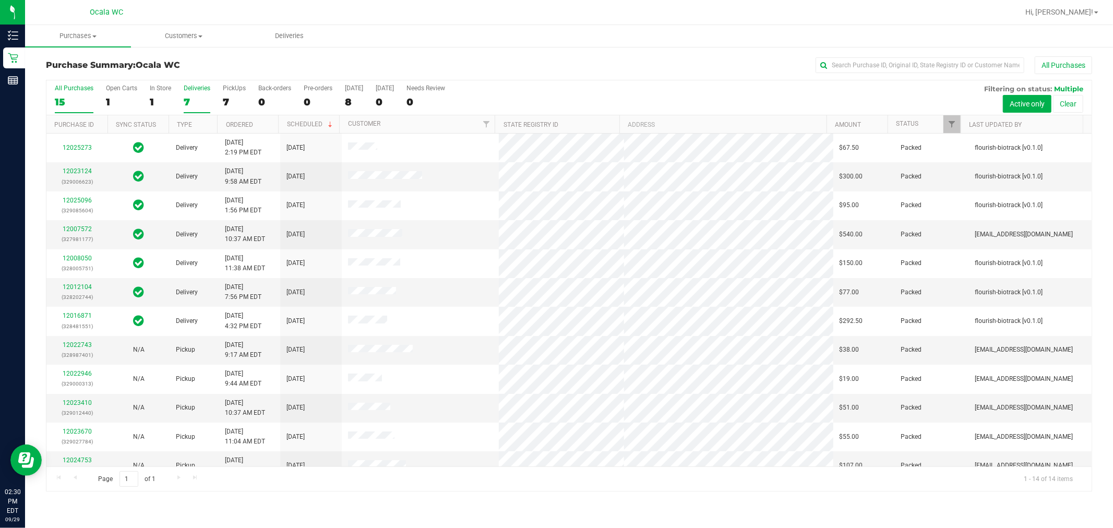
click at [195, 100] on div "7" at bounding box center [197, 102] width 27 height 12
click at [0, 0] on input "Deliveries 7" at bounding box center [0, 0] width 0 height 0
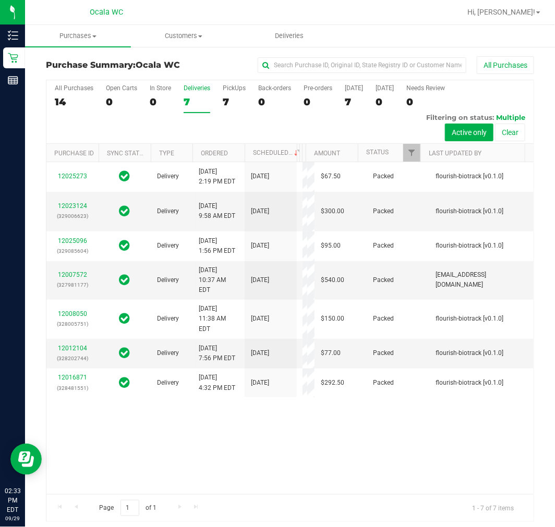
click at [257, 133] on div "All Purchases 14 Open Carts 0 In Store 0 Deliveries 7 PickUps 7 Back-orders 0 P…" at bounding box center [289, 112] width 487 height 64
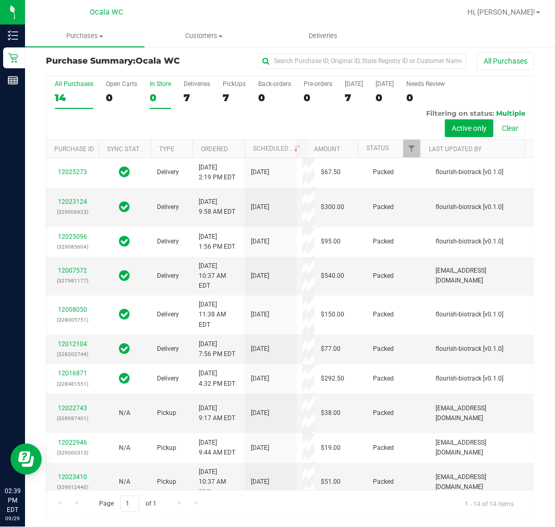
click at [152, 99] on div "0" at bounding box center [160, 98] width 21 height 12
click at [0, 0] on input "In Store 0" at bounding box center [0, 0] width 0 height 0
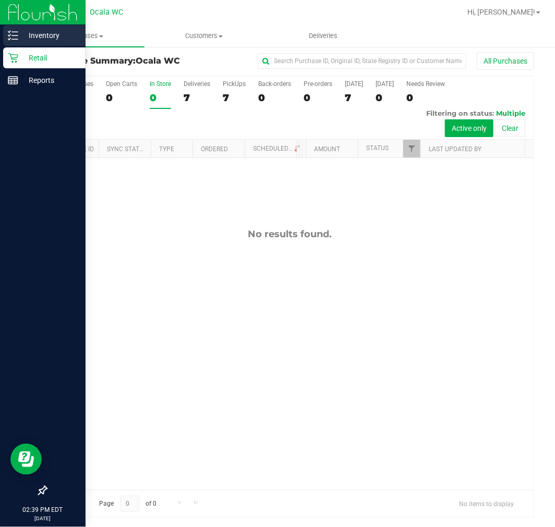
click at [16, 33] on icon at bounding box center [13, 35] width 10 height 10
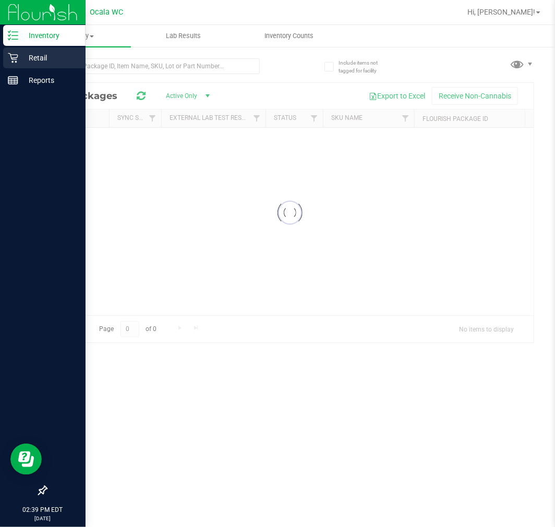
click at [35, 59] on p "Retail" at bounding box center [49, 58] width 63 height 13
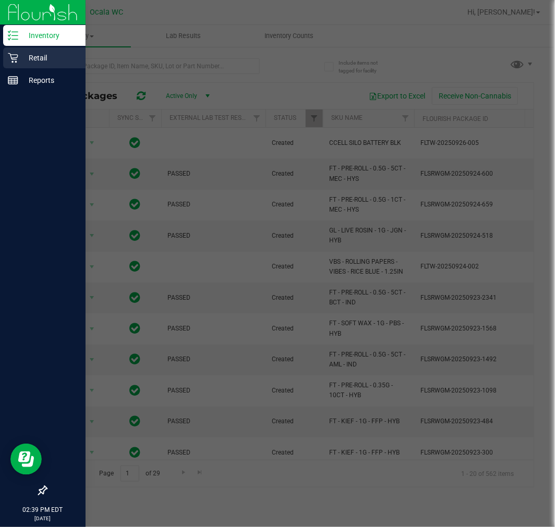
click at [35, 59] on p "Retail" at bounding box center [49, 58] width 63 height 13
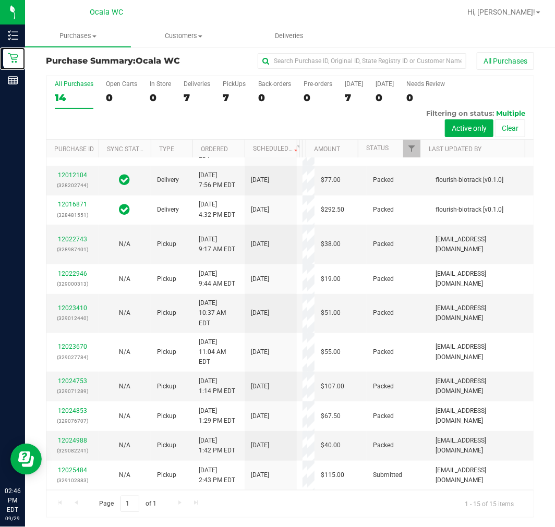
scroll to position [482, 0]
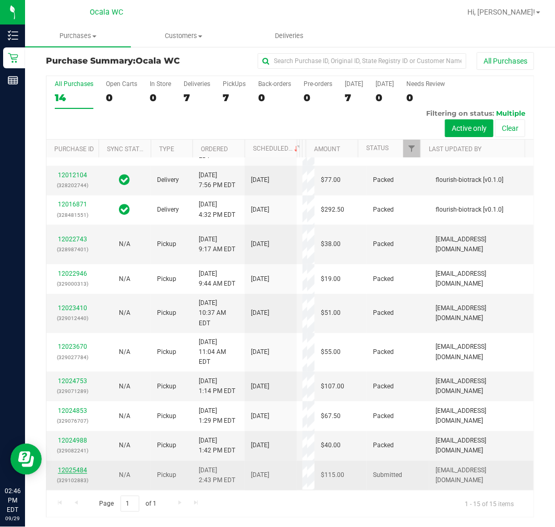
click at [59, 472] on link "12025484" at bounding box center [72, 470] width 29 height 7
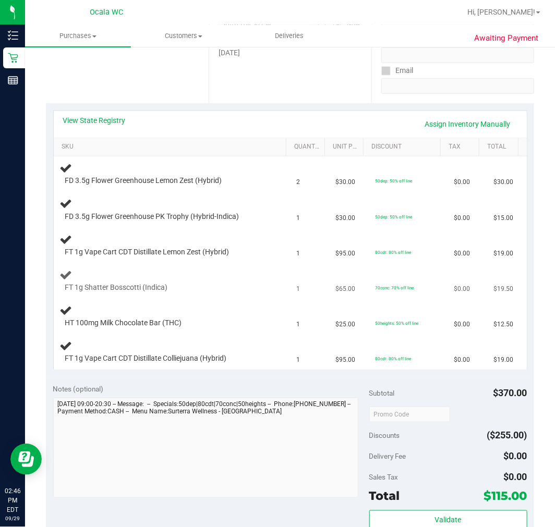
scroll to position [178, 0]
click at [264, 347] on div "FT 1g Vape Cart CDT Distillate Colliejuana (Hybrid)" at bounding box center [172, 351] width 224 height 25
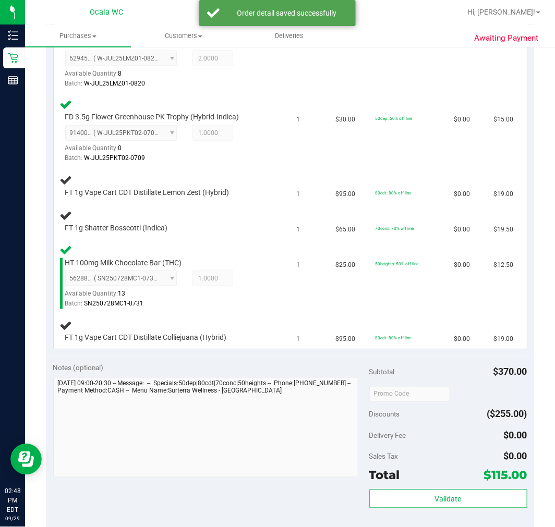
scroll to position [335, 0]
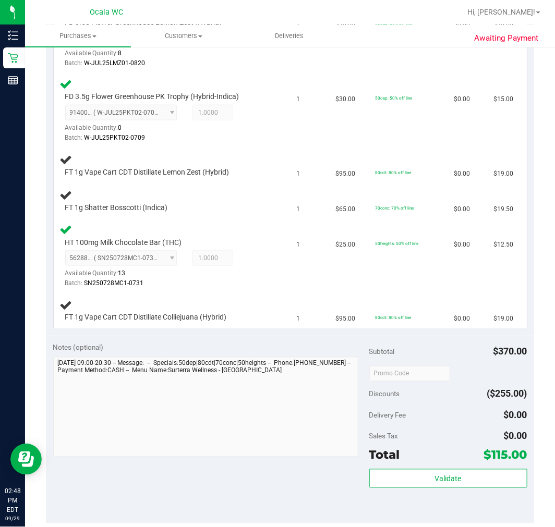
click at [126, 500] on div "Notes (optional) Subtotal $370.00 Discounts ($255.00) Delivery Fee $0.00 Sales …" at bounding box center [290, 430] width 488 height 188
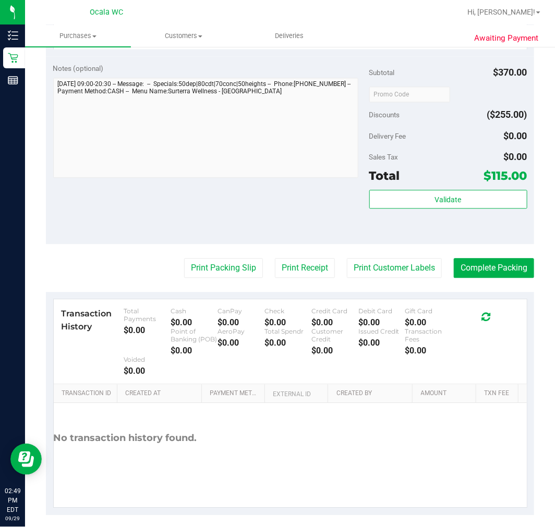
scroll to position [738, 0]
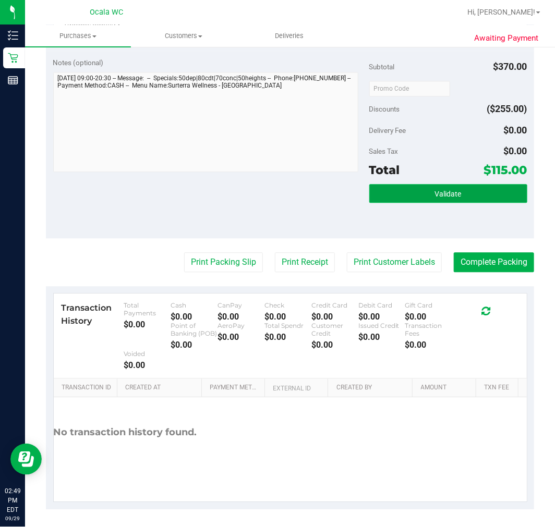
click at [456, 184] on button "Validate" at bounding box center [448, 193] width 158 height 19
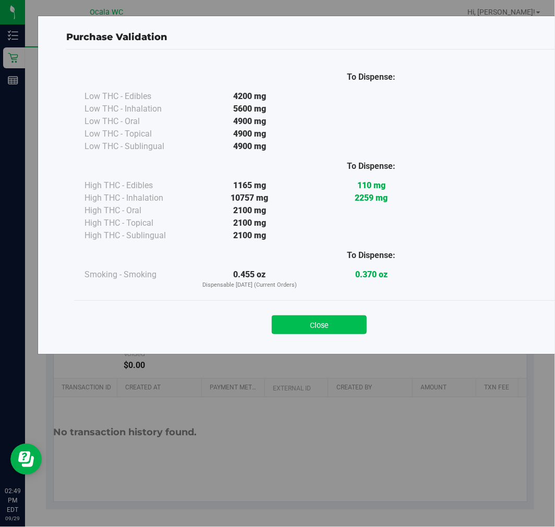
click at [350, 317] on button "Close" at bounding box center [319, 325] width 95 height 19
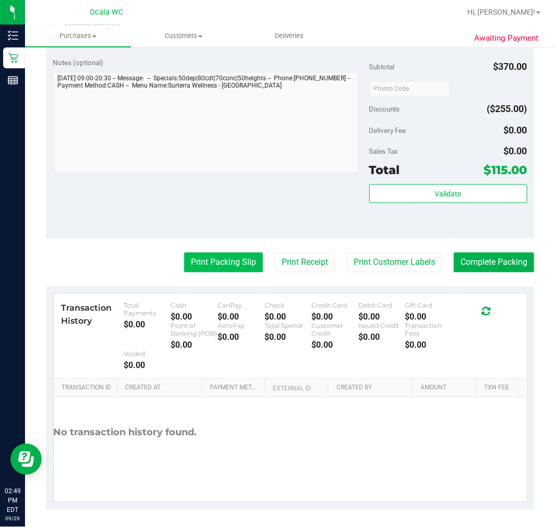
click at [202, 268] on button "Print Packing Slip" at bounding box center [223, 262] width 79 height 20
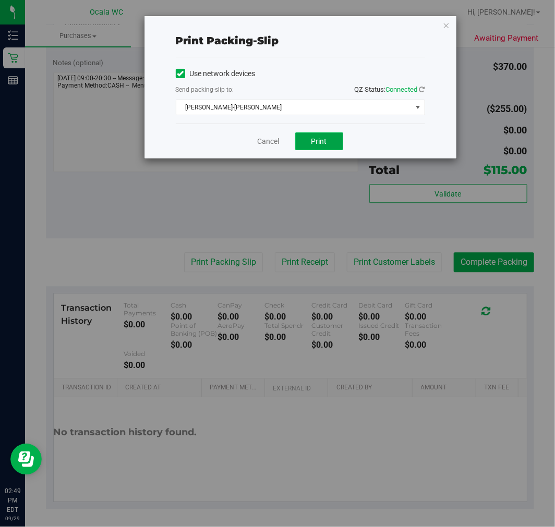
click at [320, 142] on span "Print" at bounding box center [319, 141] width 16 height 8
click at [447, 23] on icon "button" at bounding box center [446, 25] width 7 height 13
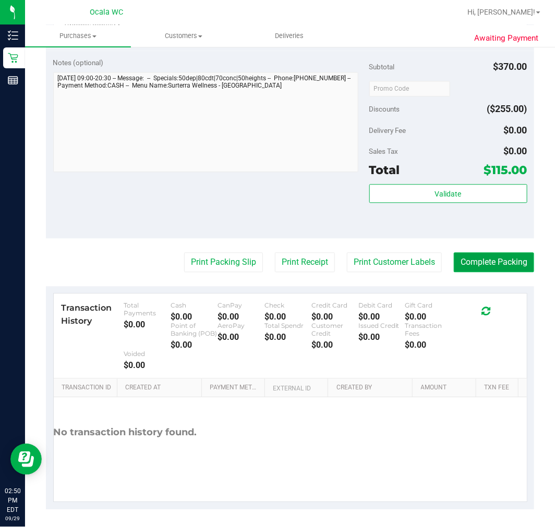
click at [488, 253] on button "Complete Packing" at bounding box center [494, 262] width 80 height 20
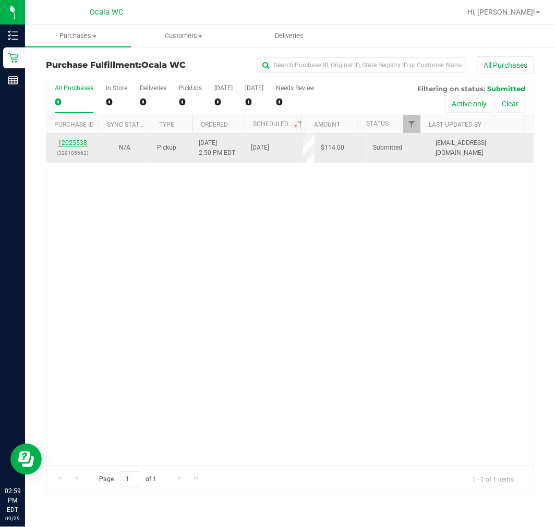
click at [80, 139] on link "12025538" at bounding box center [72, 142] width 29 height 7
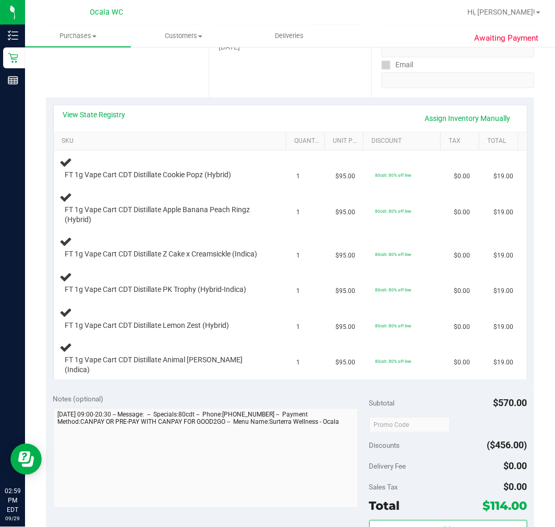
scroll to position [232, 0]
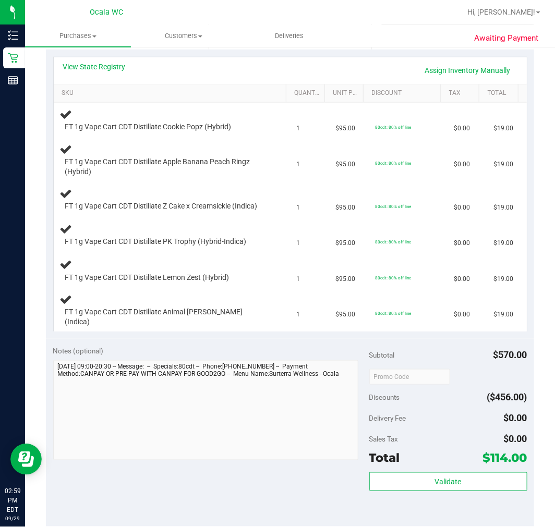
click at [274, 514] on div "Notes (optional) Subtotal $570.00 Discounts ($456.00) Delivery Fee $0.00 Sales …" at bounding box center [290, 433] width 488 height 188
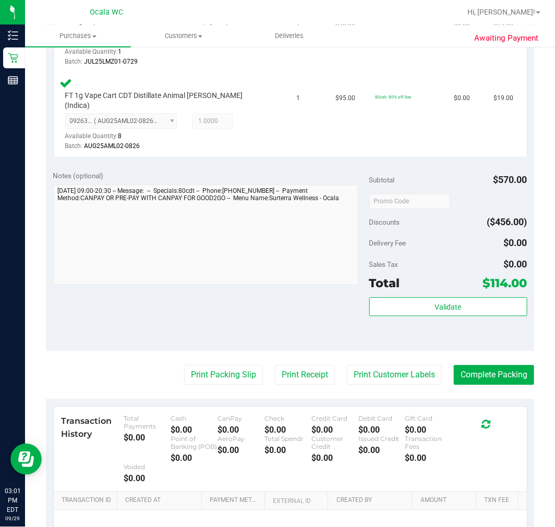
scroll to position [652, 0]
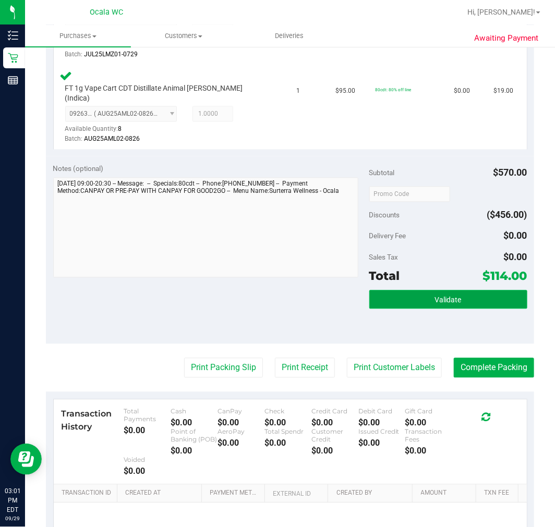
click at [438, 304] on button "Validate" at bounding box center [448, 299] width 158 height 19
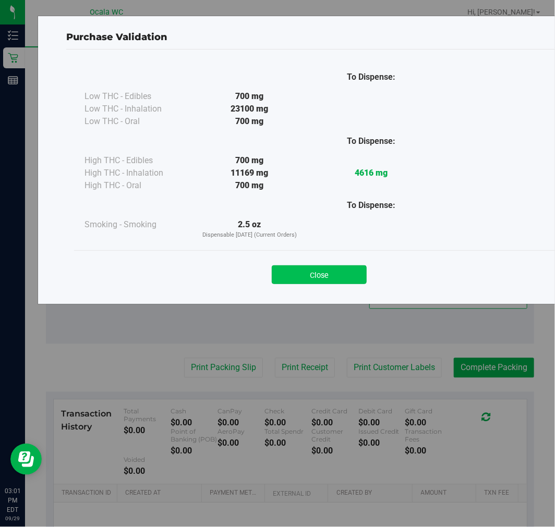
click at [324, 273] on button "Close" at bounding box center [319, 275] width 95 height 19
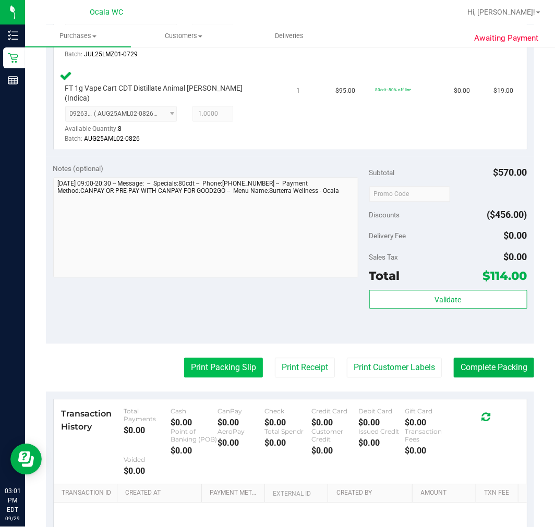
click at [235, 364] on button "Print Packing Slip" at bounding box center [223, 368] width 79 height 20
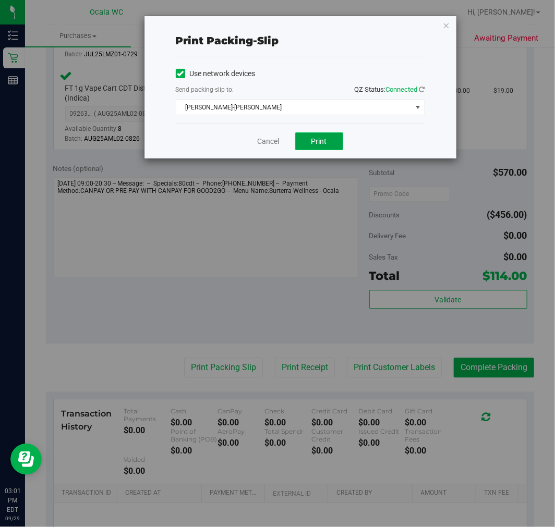
click at [317, 146] on button "Print" at bounding box center [319, 142] width 48 height 18
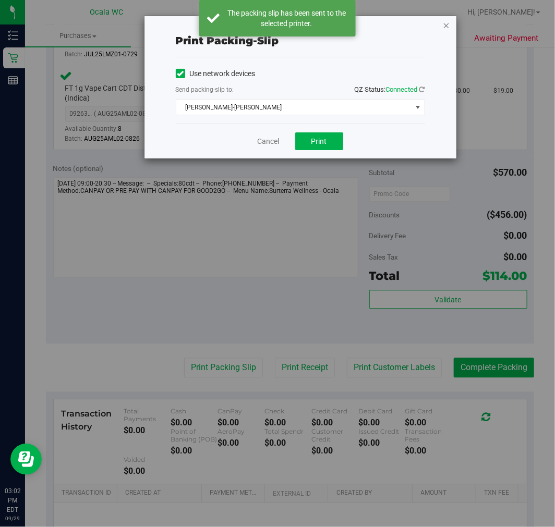
click at [446, 21] on icon "button" at bounding box center [446, 25] width 7 height 13
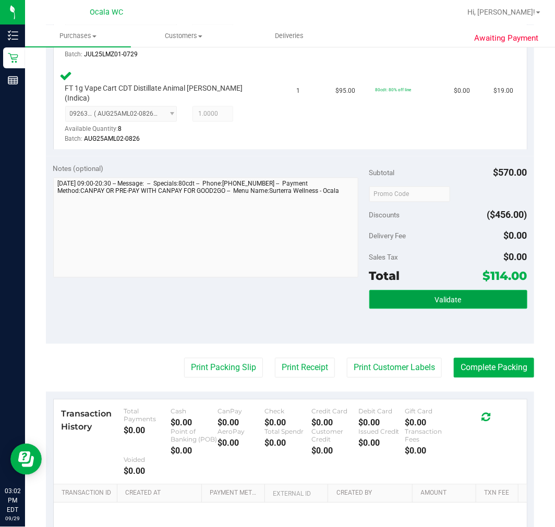
click at [479, 296] on button "Validate" at bounding box center [448, 299] width 158 height 19
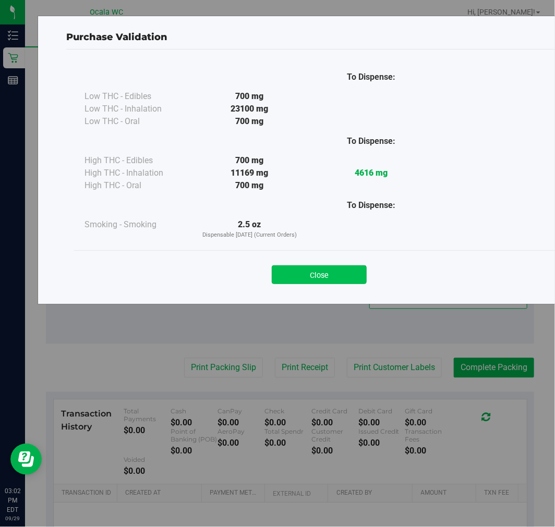
click at [320, 282] on button "Close" at bounding box center [319, 275] width 95 height 19
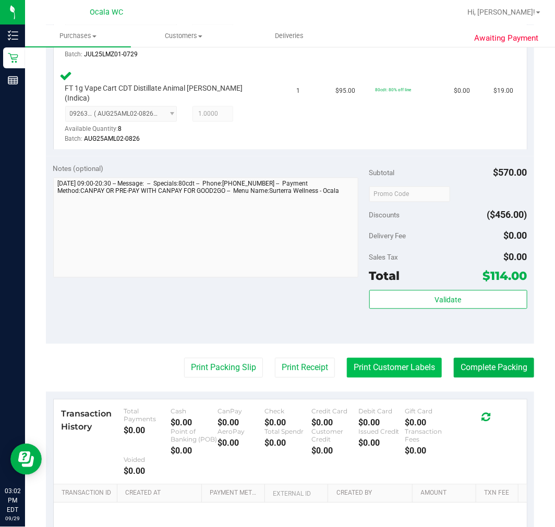
click at [414, 366] on button "Print Customer Labels" at bounding box center [394, 368] width 95 height 20
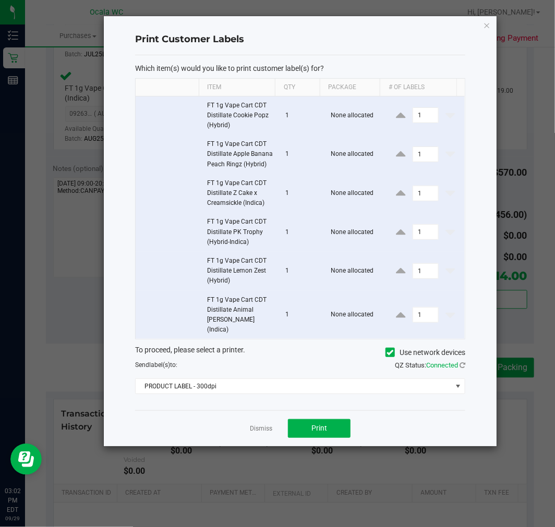
click at [304, 396] on div "Which item(s) would you like to print customer label(s) for? Item Qty Package #…" at bounding box center [300, 232] width 330 height 355
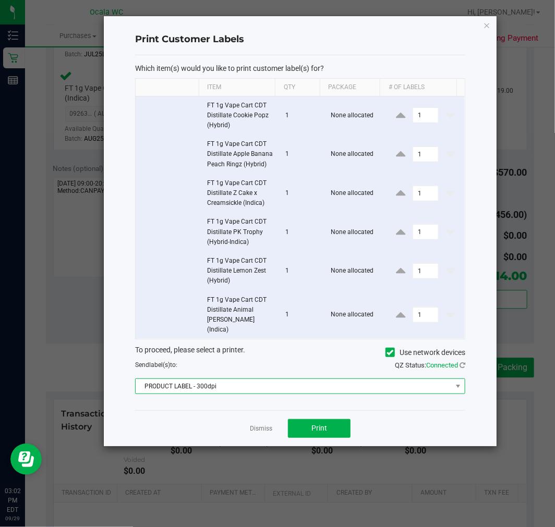
click at [282, 384] on span "PRODUCT LABEL - 300dpi" at bounding box center [294, 386] width 316 height 15
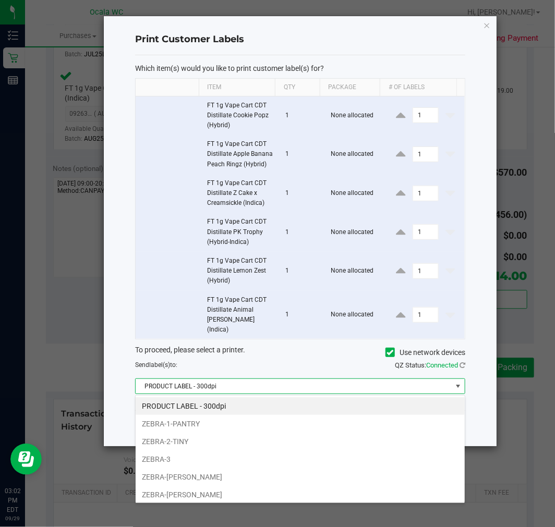
scroll to position [16, 330]
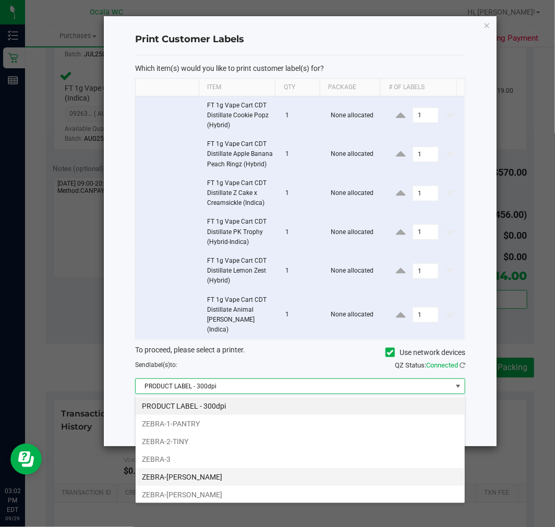
click at [188, 477] on li "ZEBRA-BRANDY-CLARK" at bounding box center [300, 477] width 329 height 18
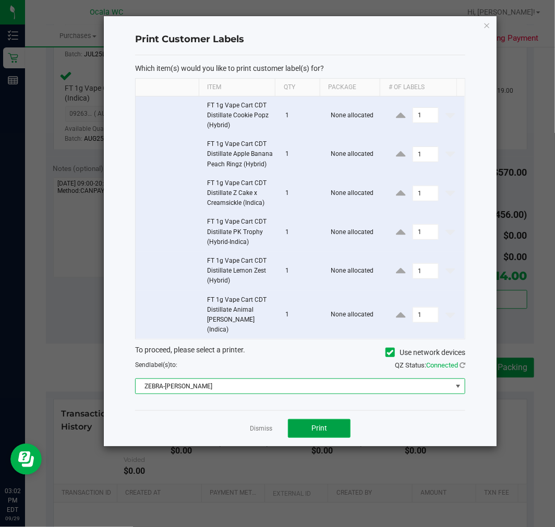
click at [319, 436] on button "Print" at bounding box center [319, 428] width 63 height 19
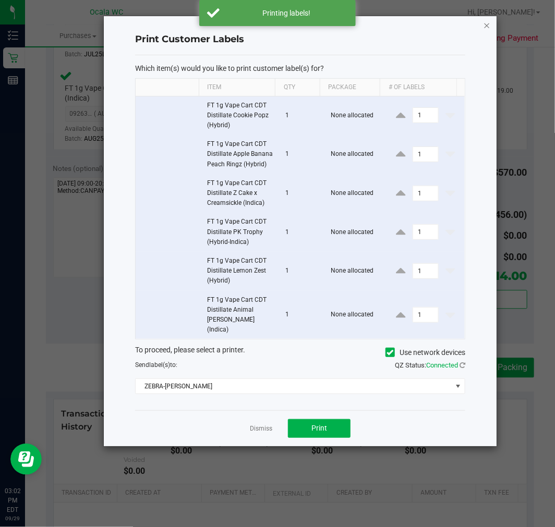
click at [489, 22] on icon "button" at bounding box center [487, 25] width 7 height 13
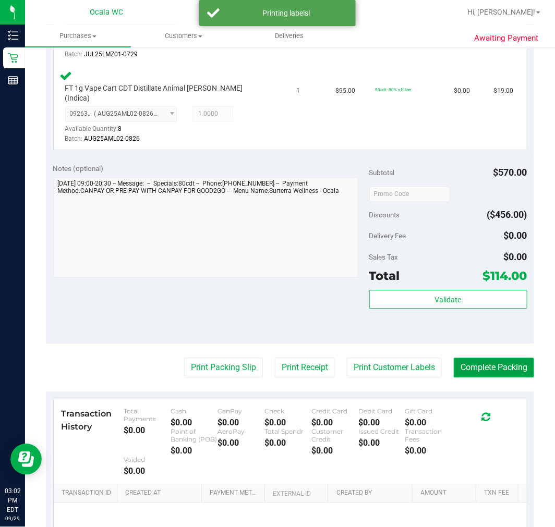
click at [494, 366] on button "Complete Packing" at bounding box center [494, 368] width 80 height 20
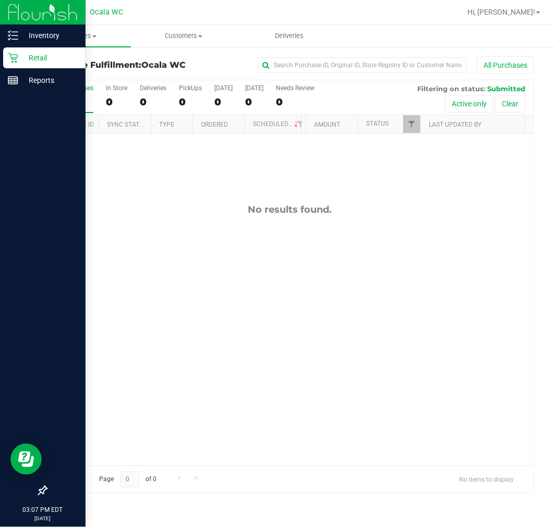
click at [23, 53] on p "Retail" at bounding box center [49, 58] width 63 height 13
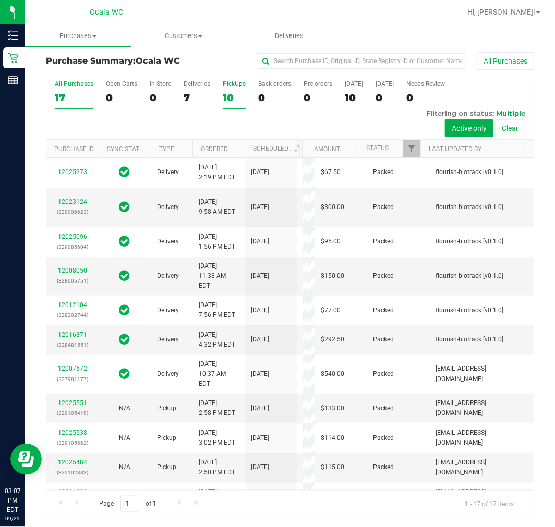
click at [227, 85] on div "PickUps" at bounding box center [234, 83] width 23 height 7
click at [0, 0] on input "PickUps 10" at bounding box center [0, 0] width 0 height 0
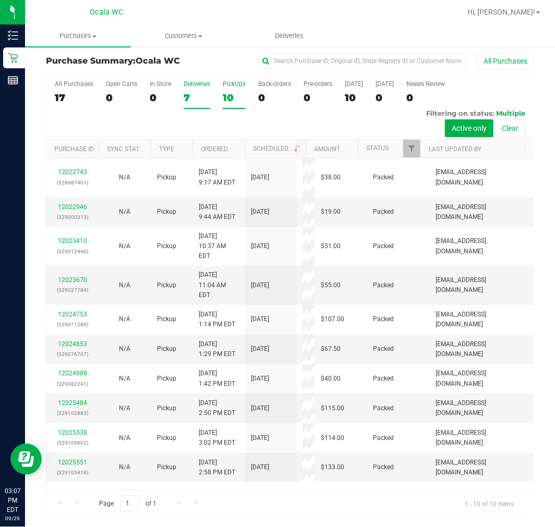
click at [187, 101] on div "7" at bounding box center [197, 98] width 27 height 12
click at [0, 0] on input "Deliveries 7" at bounding box center [0, 0] width 0 height 0
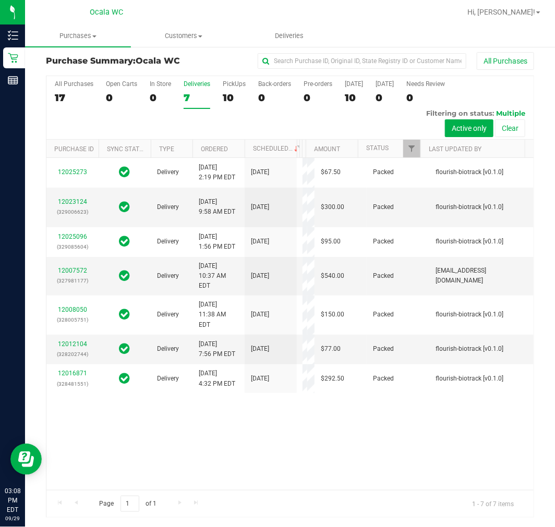
click at [226, 16] on div at bounding box center [324, 12] width 274 height 20
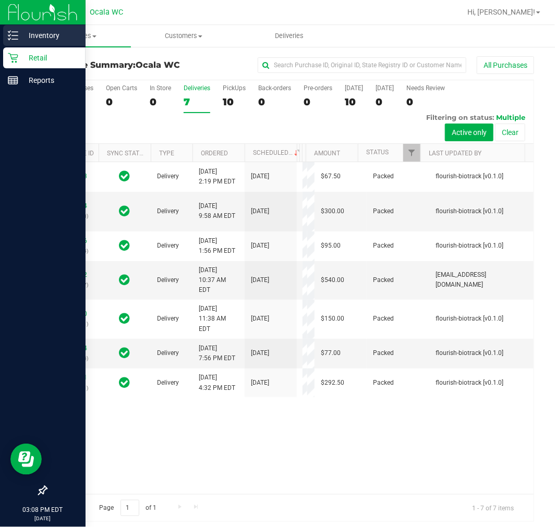
click at [27, 32] on p "Inventory" at bounding box center [49, 35] width 63 height 13
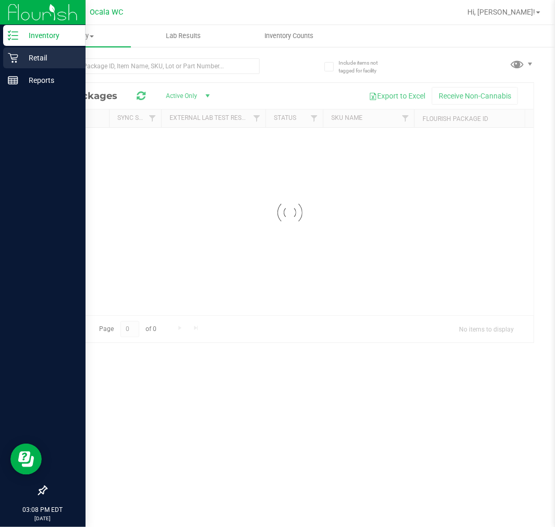
click at [58, 53] on p "Retail" at bounding box center [49, 58] width 63 height 13
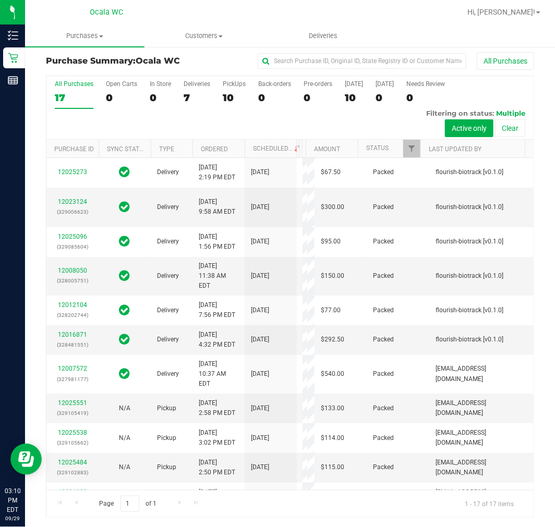
click at [94, 125] on div "All Purchases 17 Open Carts 0 In Store 0 Deliveries 7 PickUps 10 Back-orders 0 …" at bounding box center [289, 108] width 487 height 64
click at [237, 100] on div "10" at bounding box center [234, 98] width 23 height 12
click at [0, 0] on input "PickUps 10" at bounding box center [0, 0] width 0 height 0
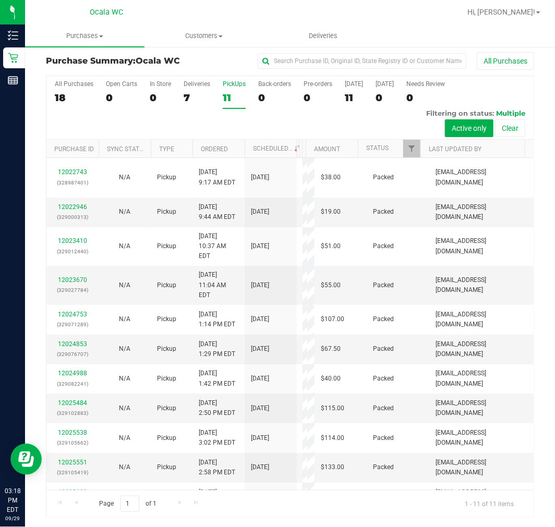
click at [191, 98] on div "7" at bounding box center [197, 98] width 27 height 12
click at [0, 0] on input "Deliveries 7" at bounding box center [0, 0] width 0 height 0
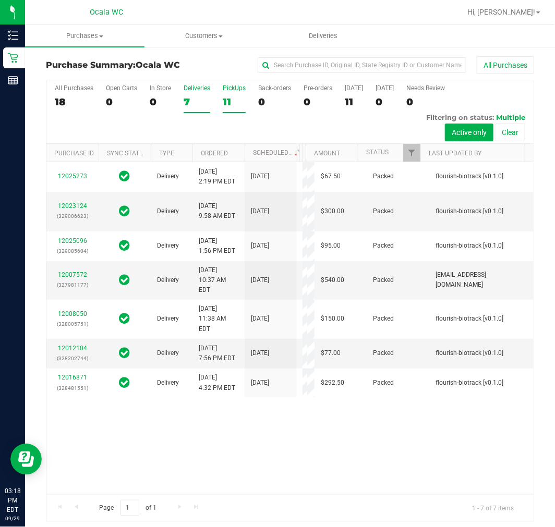
click at [230, 100] on div "11" at bounding box center [234, 102] width 23 height 12
click at [0, 0] on input "PickUps 11" at bounding box center [0, 0] width 0 height 0
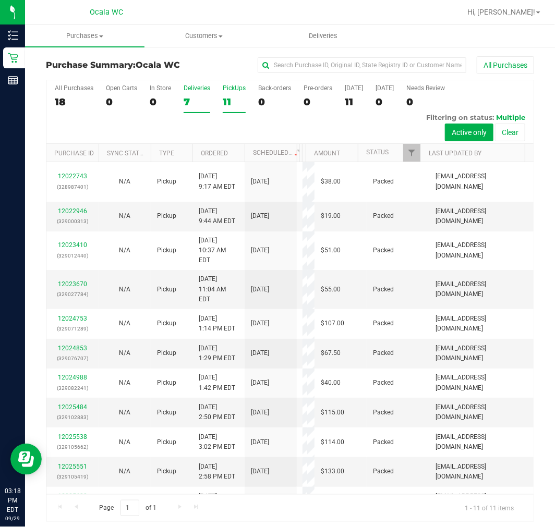
click at [201, 97] on div "7" at bounding box center [197, 102] width 27 height 12
click at [0, 0] on input "Deliveries 7" at bounding box center [0, 0] width 0 height 0
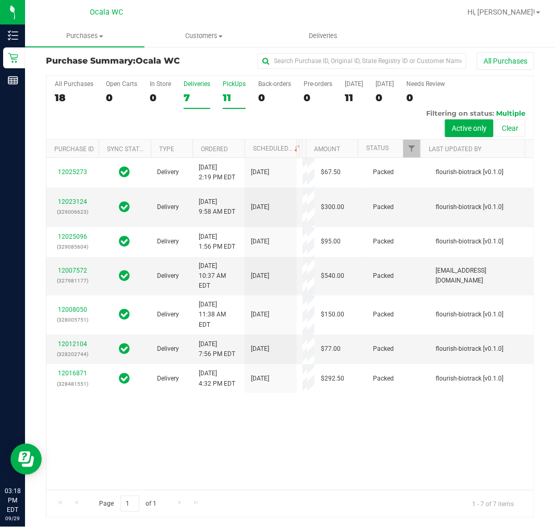
click at [244, 95] on div "11" at bounding box center [234, 98] width 23 height 12
click at [0, 0] on input "PickUps 11" at bounding box center [0, 0] width 0 height 0
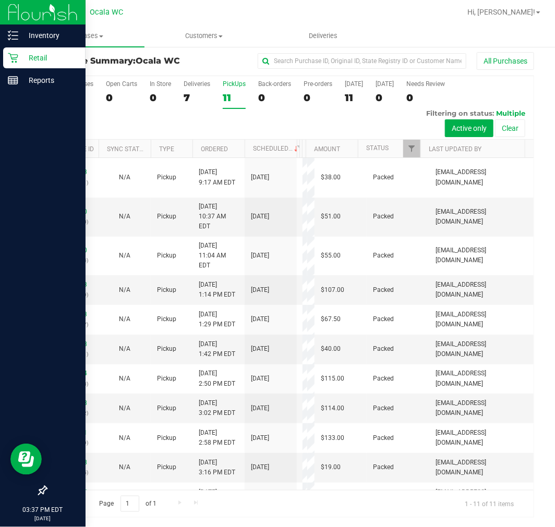
click at [25, 19] on img at bounding box center [43, 12] width 70 height 25
click at [34, 32] on p "Inventory" at bounding box center [49, 35] width 63 height 13
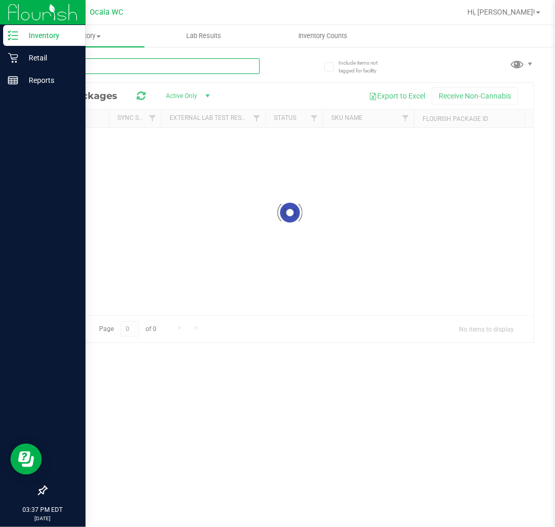
click at [88, 58] on input "text" at bounding box center [153, 66] width 214 height 16
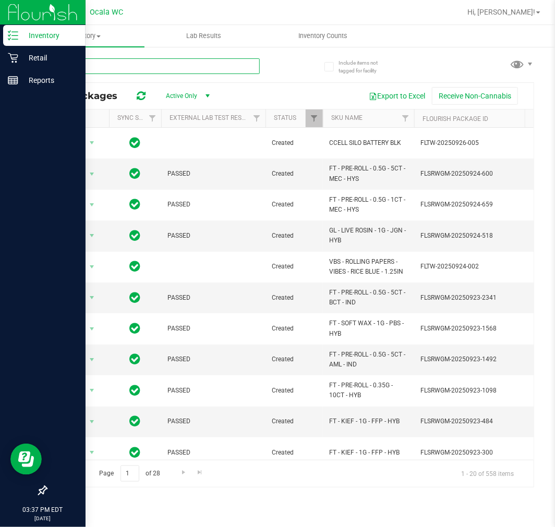
type input "rainbow"
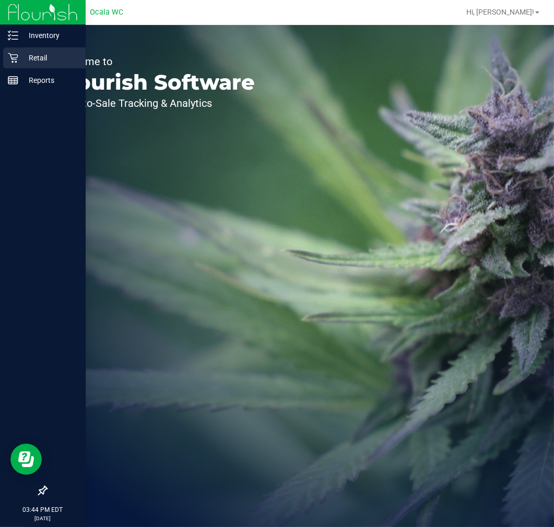
click at [12, 53] on icon at bounding box center [13, 58] width 10 height 10
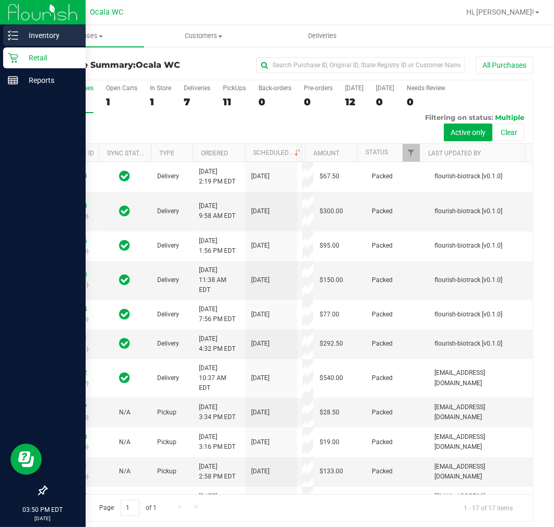
click at [13, 29] on div "Inventory" at bounding box center [44, 35] width 82 height 21
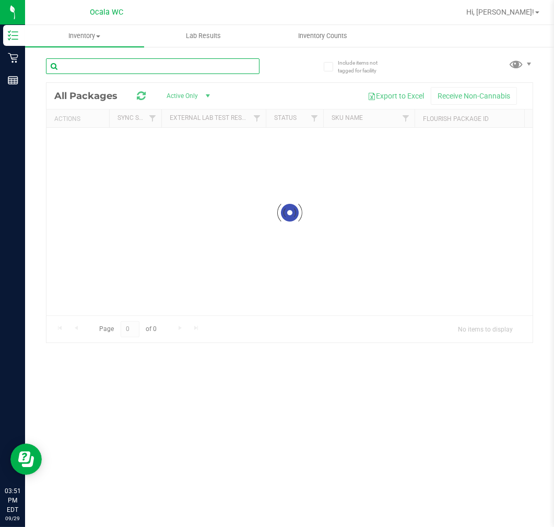
click at [103, 73] on input "text" at bounding box center [152, 66] width 213 height 16
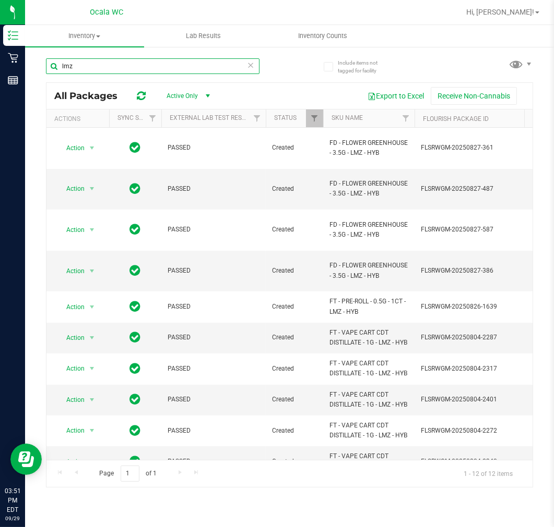
type input "lmz"
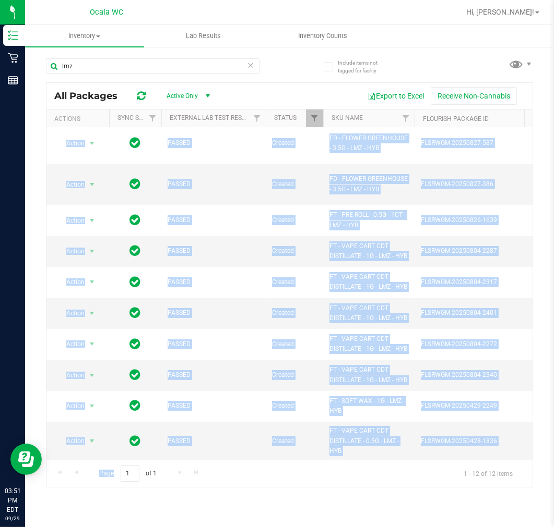
scroll to position [96, 0]
drag, startPoint x: 164, startPoint y: 461, endPoint x: 183, endPoint y: 455, distance: 19.1
click at [183, 455] on div "All Packages Active Only Active Only Lab Samples Locked All External Internal E…" at bounding box center [289, 284] width 487 height 405
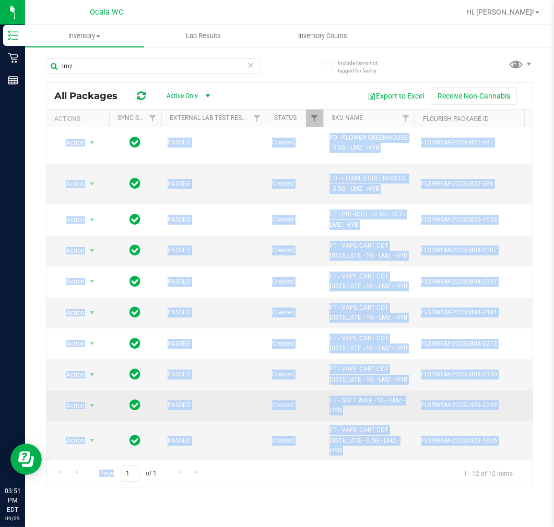
click at [266, 391] on td "Created" at bounding box center [294, 406] width 57 height 31
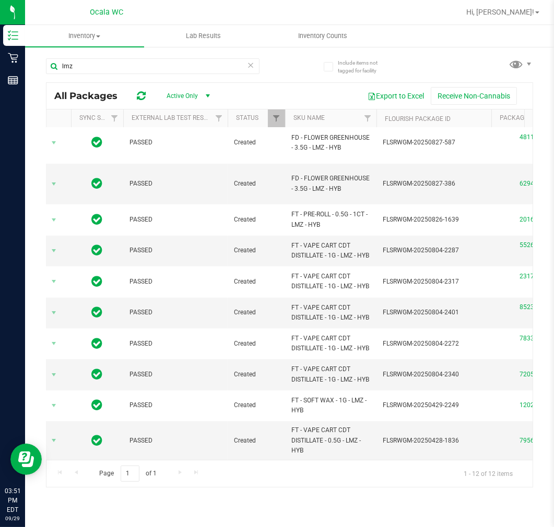
scroll to position [0, 37]
click at [252, 63] on icon at bounding box center [250, 64] width 7 height 13
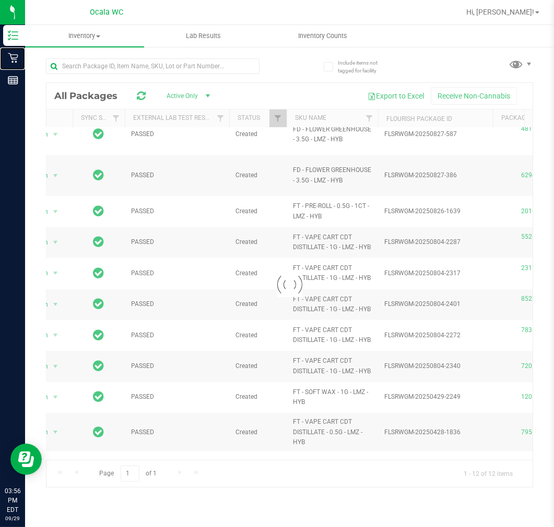
click at [13, 55] on icon at bounding box center [13, 58] width 10 height 10
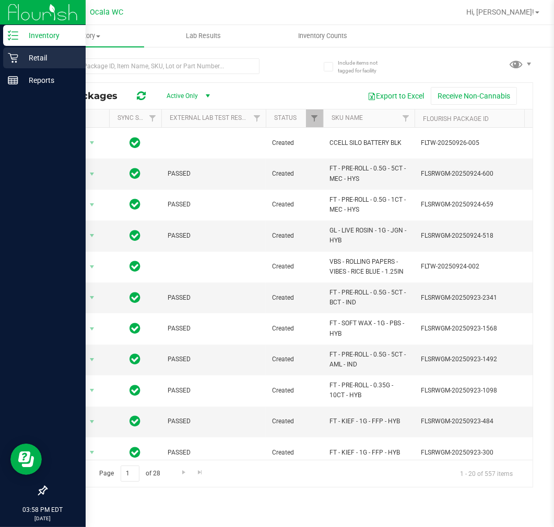
click at [30, 56] on p "Retail" at bounding box center [49, 58] width 63 height 13
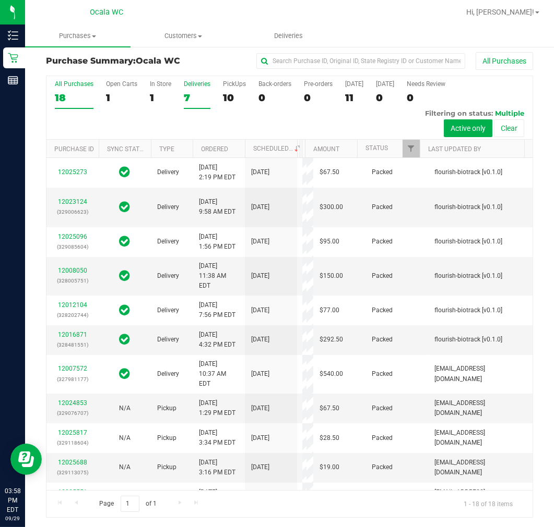
click at [194, 102] on div "7" at bounding box center [197, 98] width 27 height 12
click at [0, 0] on input "Deliveries 7" at bounding box center [0, 0] width 0 height 0
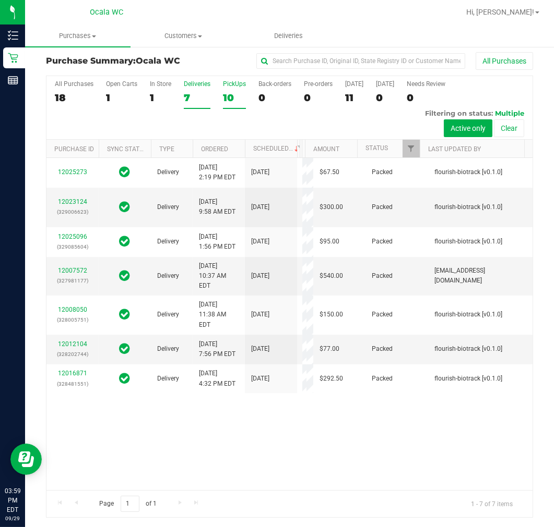
click at [239, 90] on label "PickUps 10" at bounding box center [234, 94] width 23 height 29
click at [0, 0] on input "PickUps 10" at bounding box center [0, 0] width 0 height 0
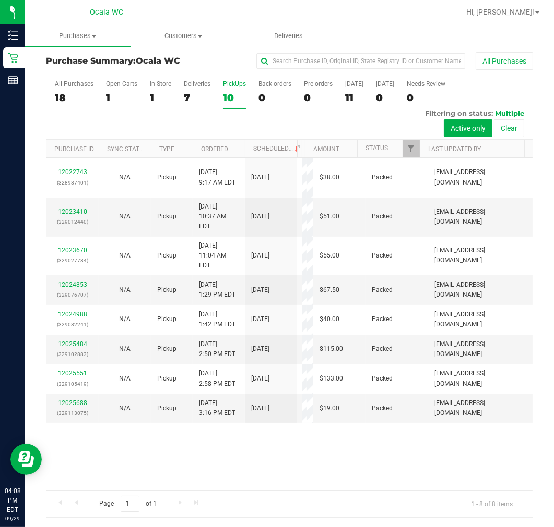
click at [403, 428] on div "12022743 (328987401) N/A Pickup [DATE] 9:17 AM EDT 9/29/2025 $38.00 Packed [EMA…" at bounding box center [289, 324] width 486 height 332
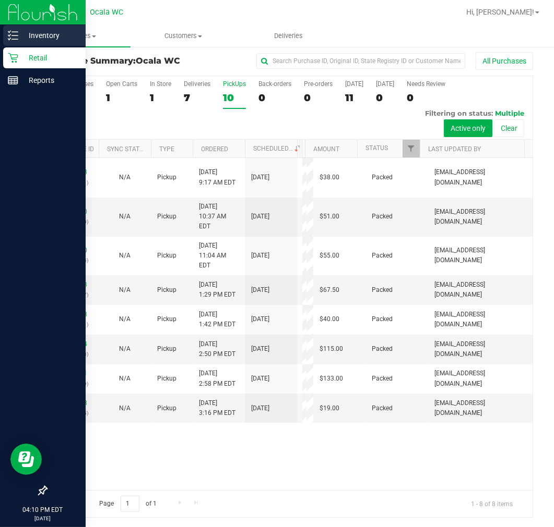
click at [17, 43] on div "Inventory" at bounding box center [44, 35] width 82 height 21
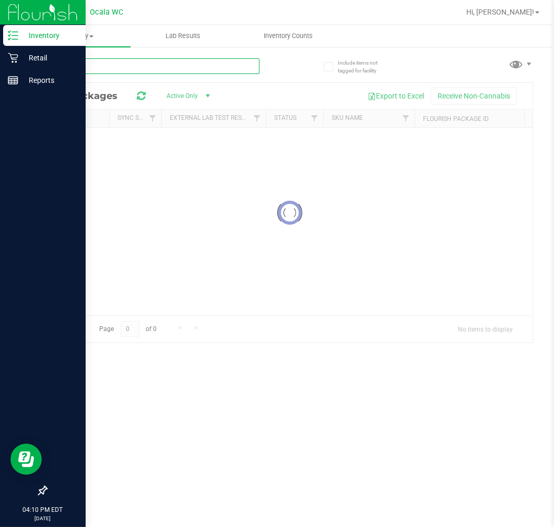
click at [112, 69] on input "text" at bounding box center [152, 66] width 213 height 16
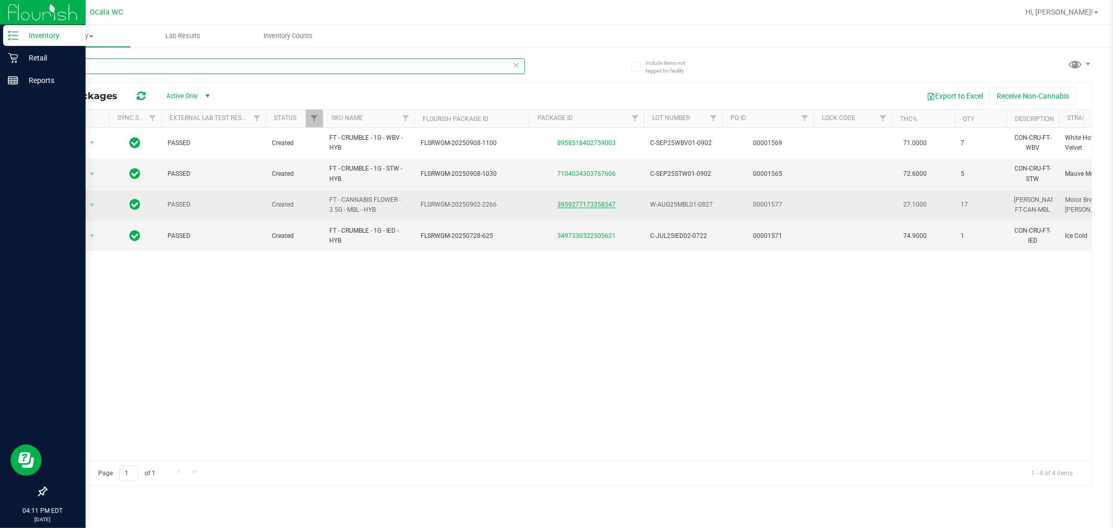
type input "mbl"
click at [553, 206] on link "3959277173358547" at bounding box center [586, 204] width 58 height 7
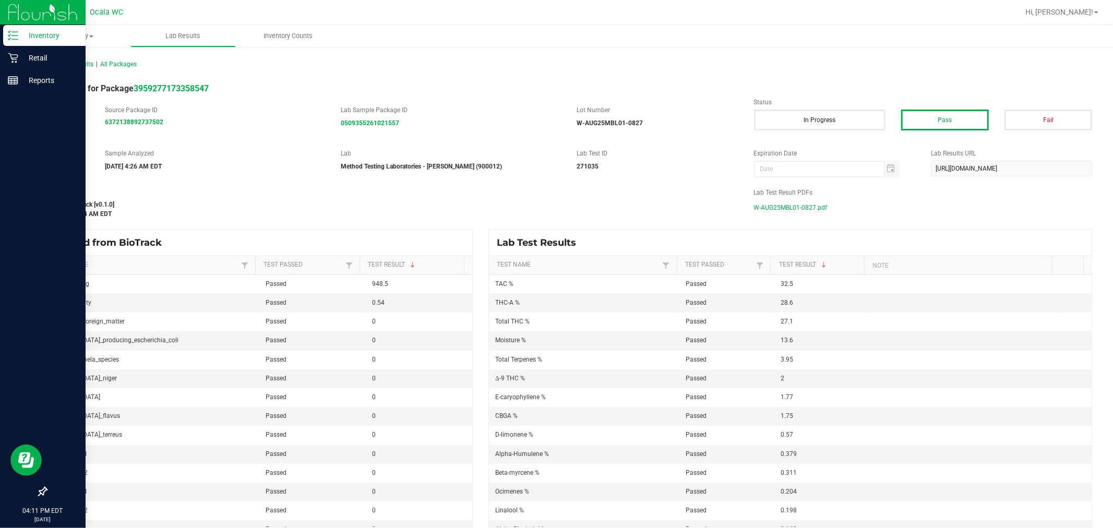
click at [553, 201] on span "W-AUG25MBL01-0827.pdf" at bounding box center [791, 208] width 74 height 16
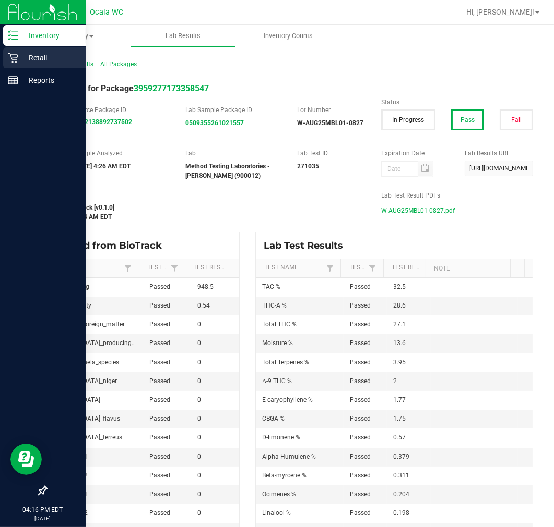
click at [20, 54] on p "Retail" at bounding box center [49, 58] width 63 height 13
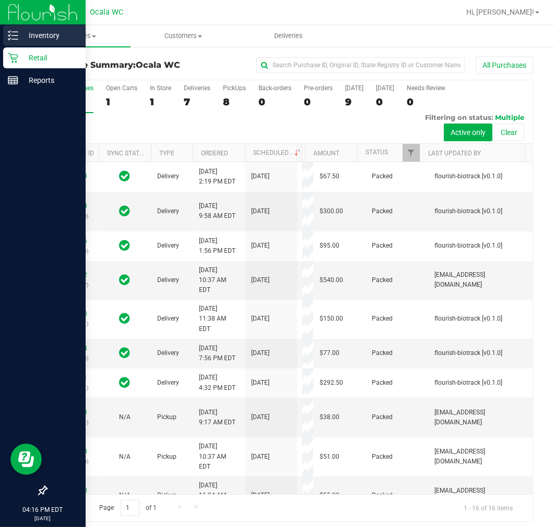
click at [51, 35] on p "Inventory" at bounding box center [49, 35] width 63 height 13
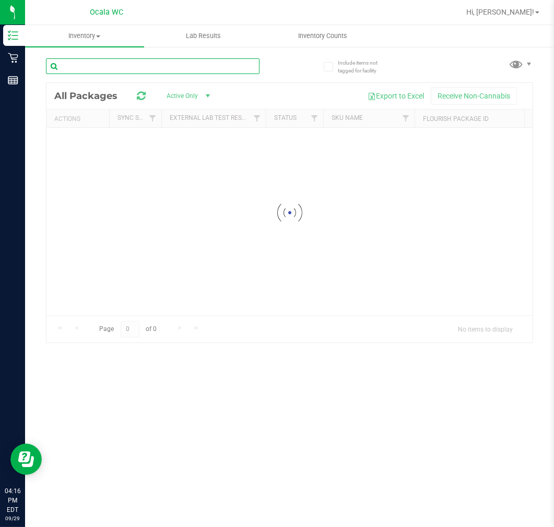
click at [91, 71] on input "text" at bounding box center [152, 66] width 213 height 16
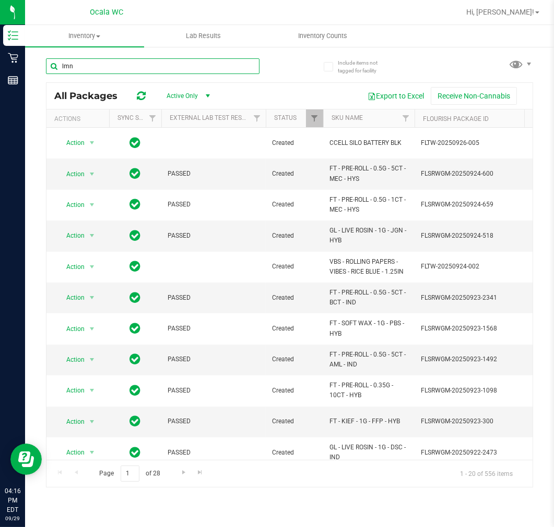
type input "lmn"
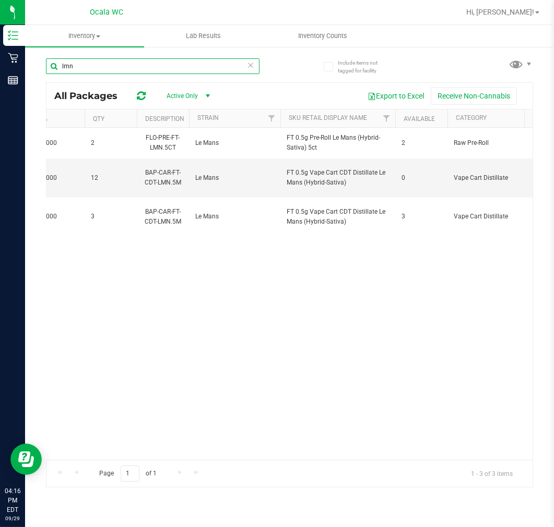
scroll to position [0, 981]
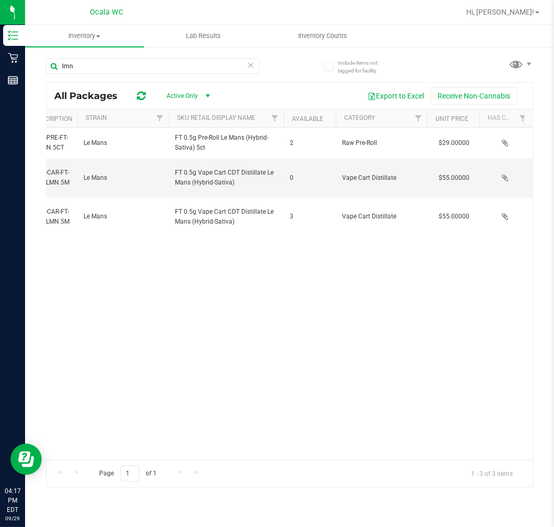
click at [251, 70] on icon at bounding box center [250, 64] width 7 height 13
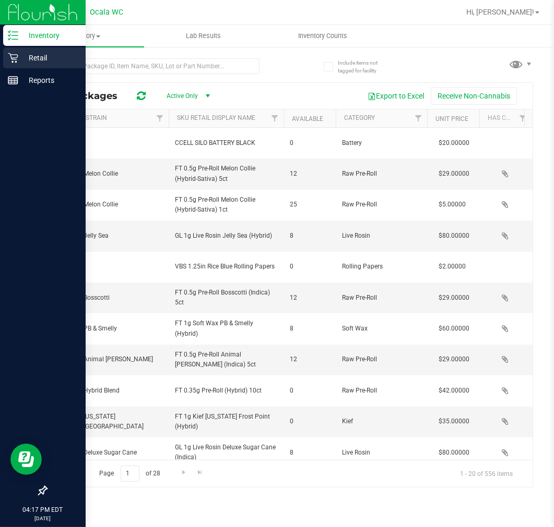
click at [17, 55] on icon at bounding box center [13, 58] width 10 height 10
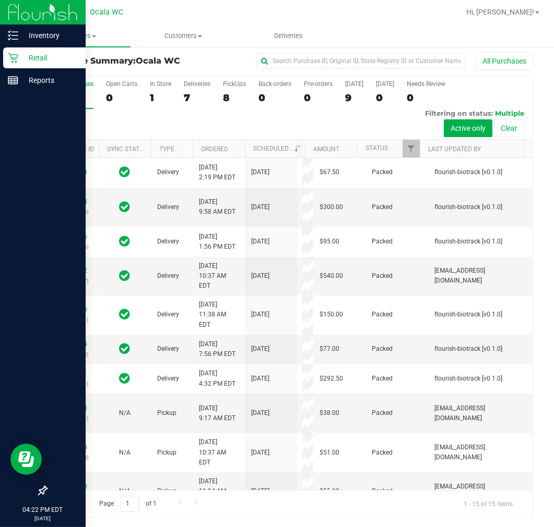
click at [21, 55] on p "Retail" at bounding box center [49, 58] width 63 height 13
click at [28, 31] on p "Inventory" at bounding box center [49, 35] width 63 height 13
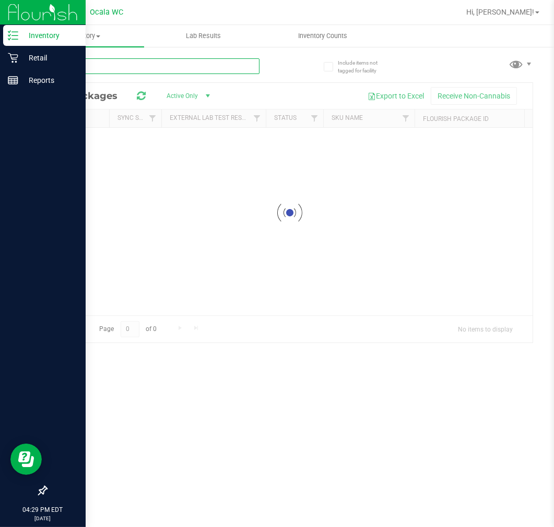
click at [100, 64] on input "text" at bounding box center [152, 66] width 213 height 16
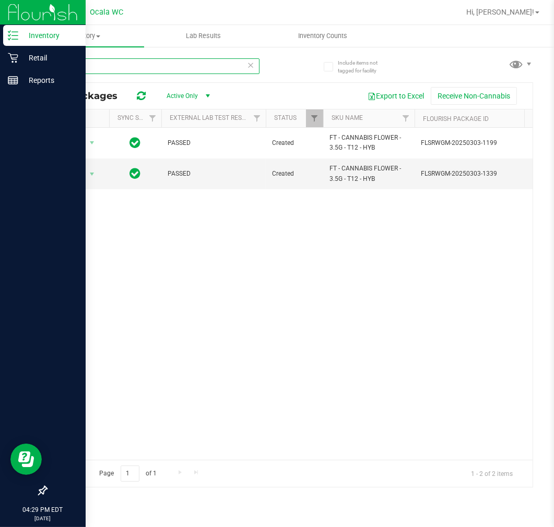
type input "t12"
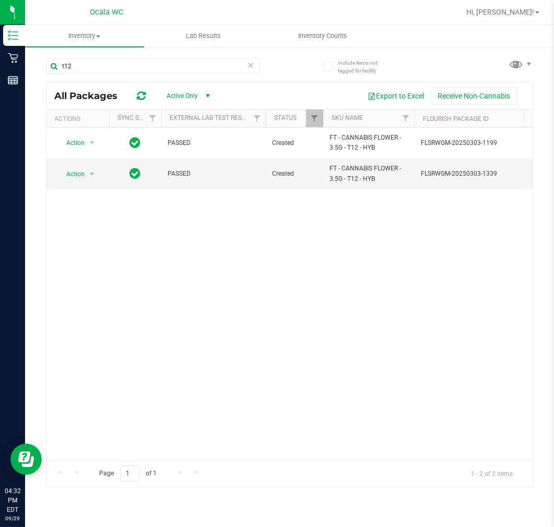
click at [249, 68] on icon at bounding box center [250, 64] width 7 height 13
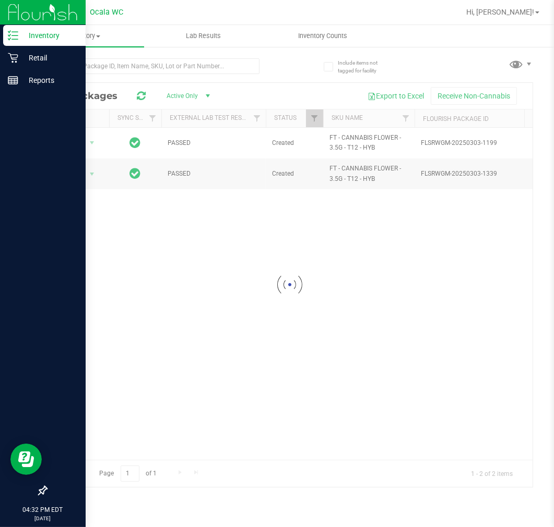
click at [22, 30] on p "Inventory" at bounding box center [49, 35] width 63 height 13
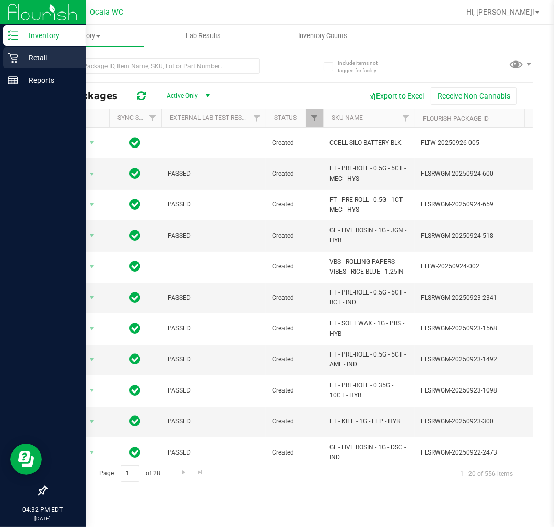
click at [19, 52] on p "Retail" at bounding box center [49, 58] width 63 height 13
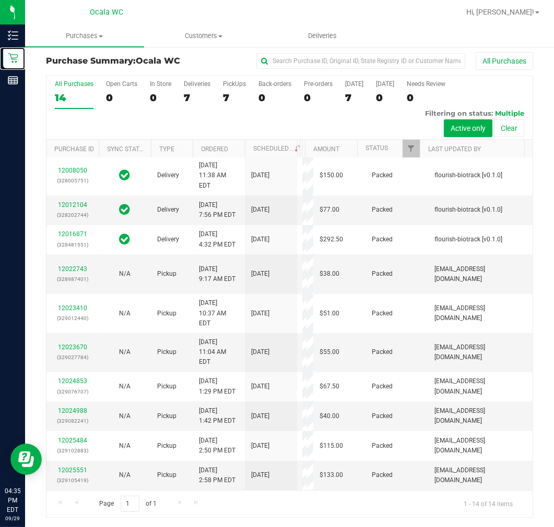
scroll to position [218, 0]
click at [198, 103] on label "Deliveries 7" at bounding box center [197, 94] width 27 height 29
click at [0, 0] on input "Deliveries 7" at bounding box center [0, 0] width 0 height 0
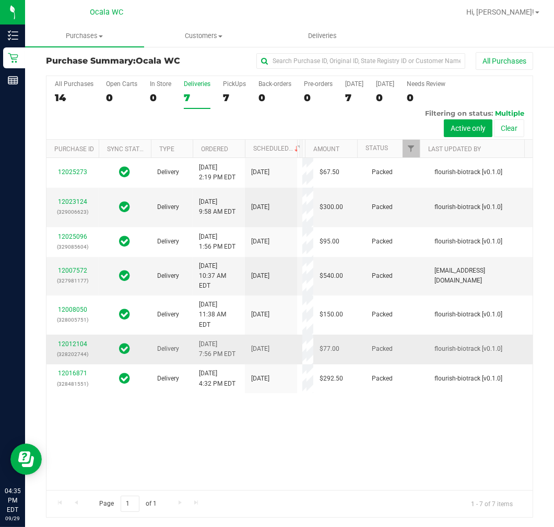
scroll to position [179, 0]
click at [230, 95] on div "7" at bounding box center [234, 98] width 23 height 12
click at [0, 0] on input "PickUps 7" at bounding box center [0, 0] width 0 height 0
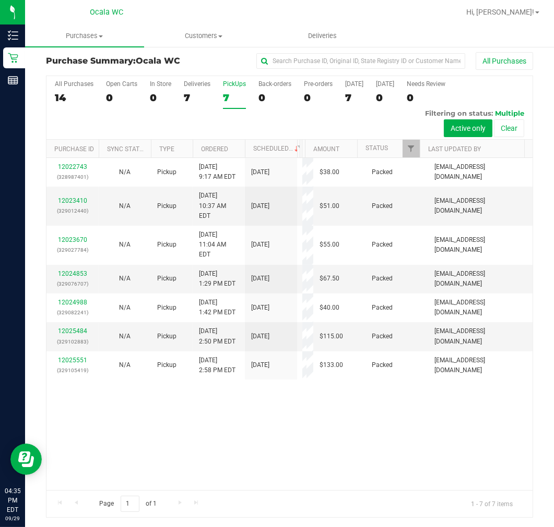
scroll to position [0, 0]
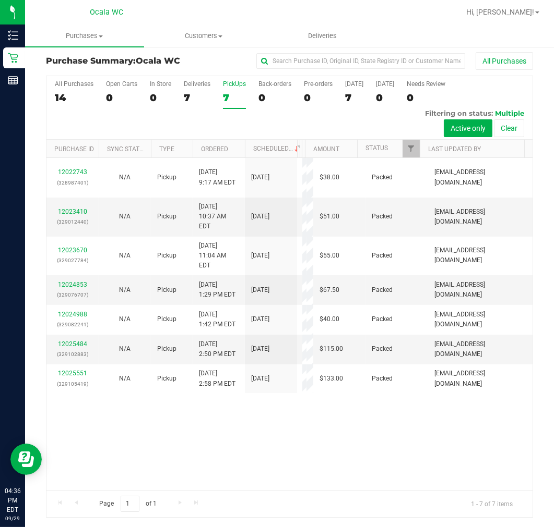
click at [404, 449] on div "12022743 (328987401) N/A Pickup [DATE] 9:17 AM EDT 9/29/2025 $38.00 Packed [EMA…" at bounding box center [289, 324] width 486 height 332
click at [268, 466] on div "12022743 (328987401) N/A Pickup [DATE] 9:17 AM EDT 9/29/2025 $38.00 Packed [EMA…" at bounding box center [289, 324] width 486 height 332
click at [298, 407] on div "12022743 (328987401) N/A Pickup [DATE] 9:17 AM EDT 9/29/2025 $38.00 Packed [EMA…" at bounding box center [289, 324] width 486 height 332
click at [419, 443] on div "12022743 (328987401) N/A Pickup [DATE] 9:17 AM EDT 9/29/2025 $38.00 Packed [EMA…" at bounding box center [289, 324] width 486 height 332
